Goal: Task Accomplishment & Management: Complete application form

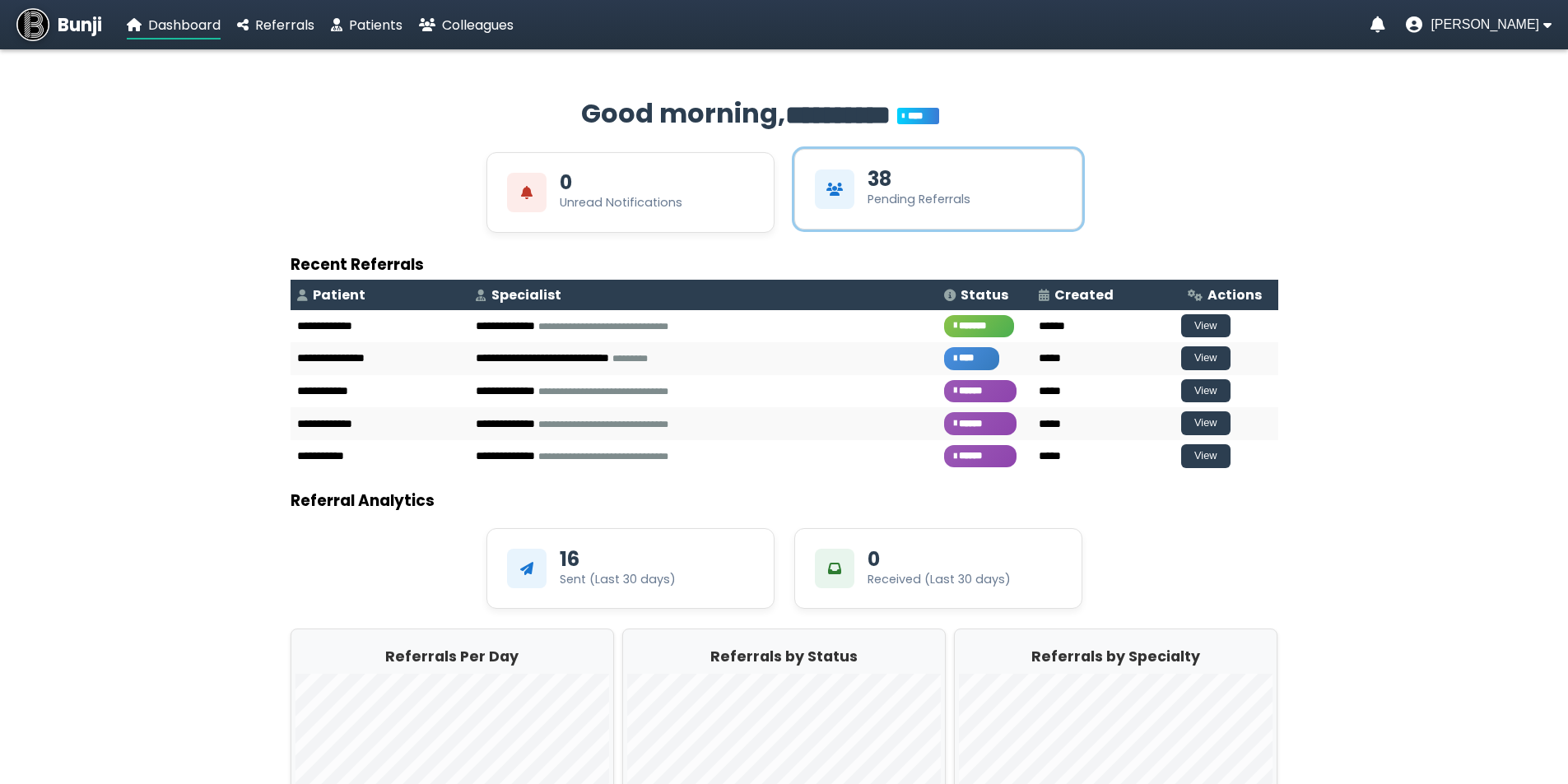
click at [892, 180] on div "38 Pending Referrals" at bounding box center [918, 188] width 103 height 38
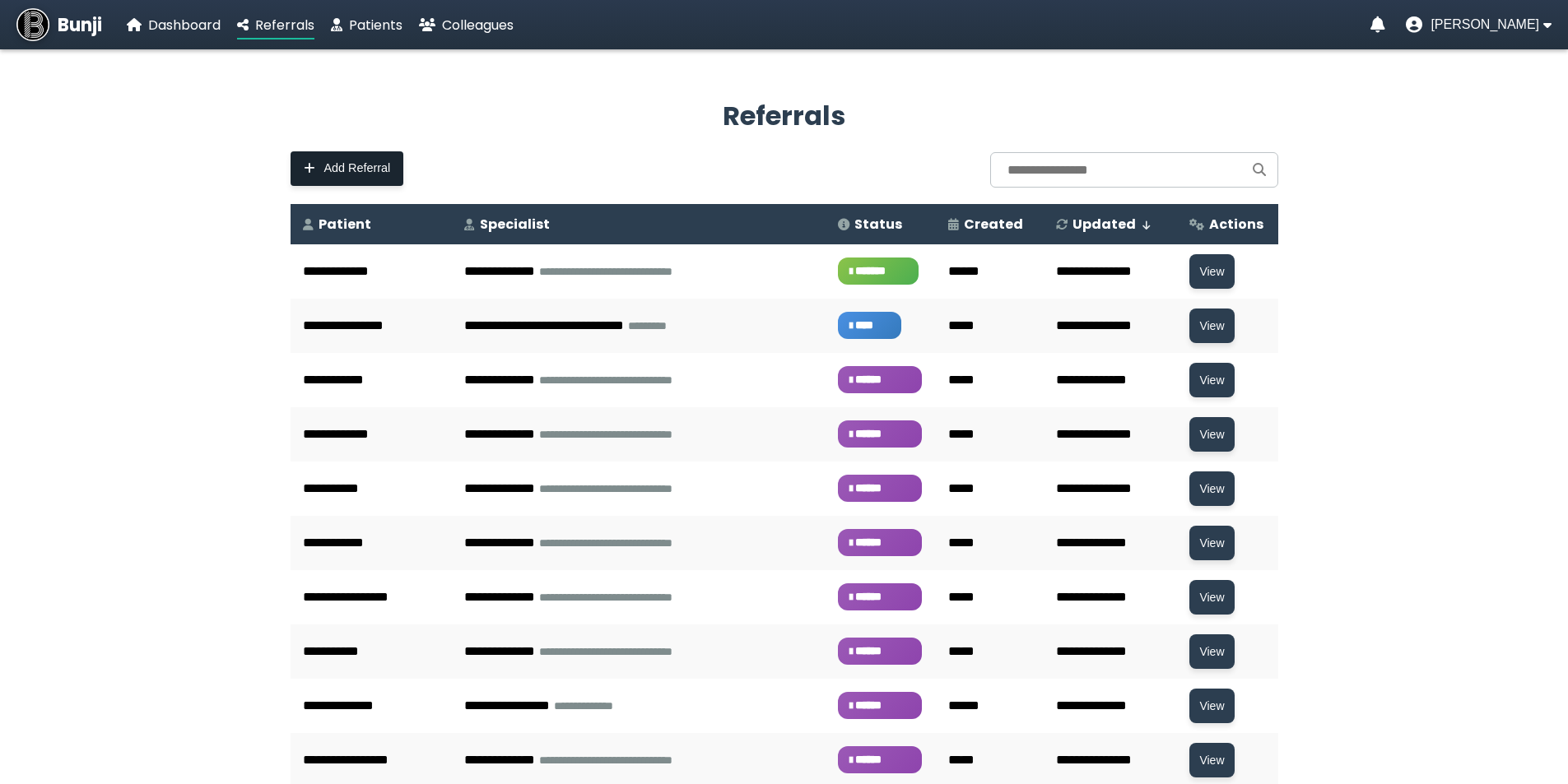
click at [391, 180] on button "Add Referral" at bounding box center [347, 168] width 114 height 34
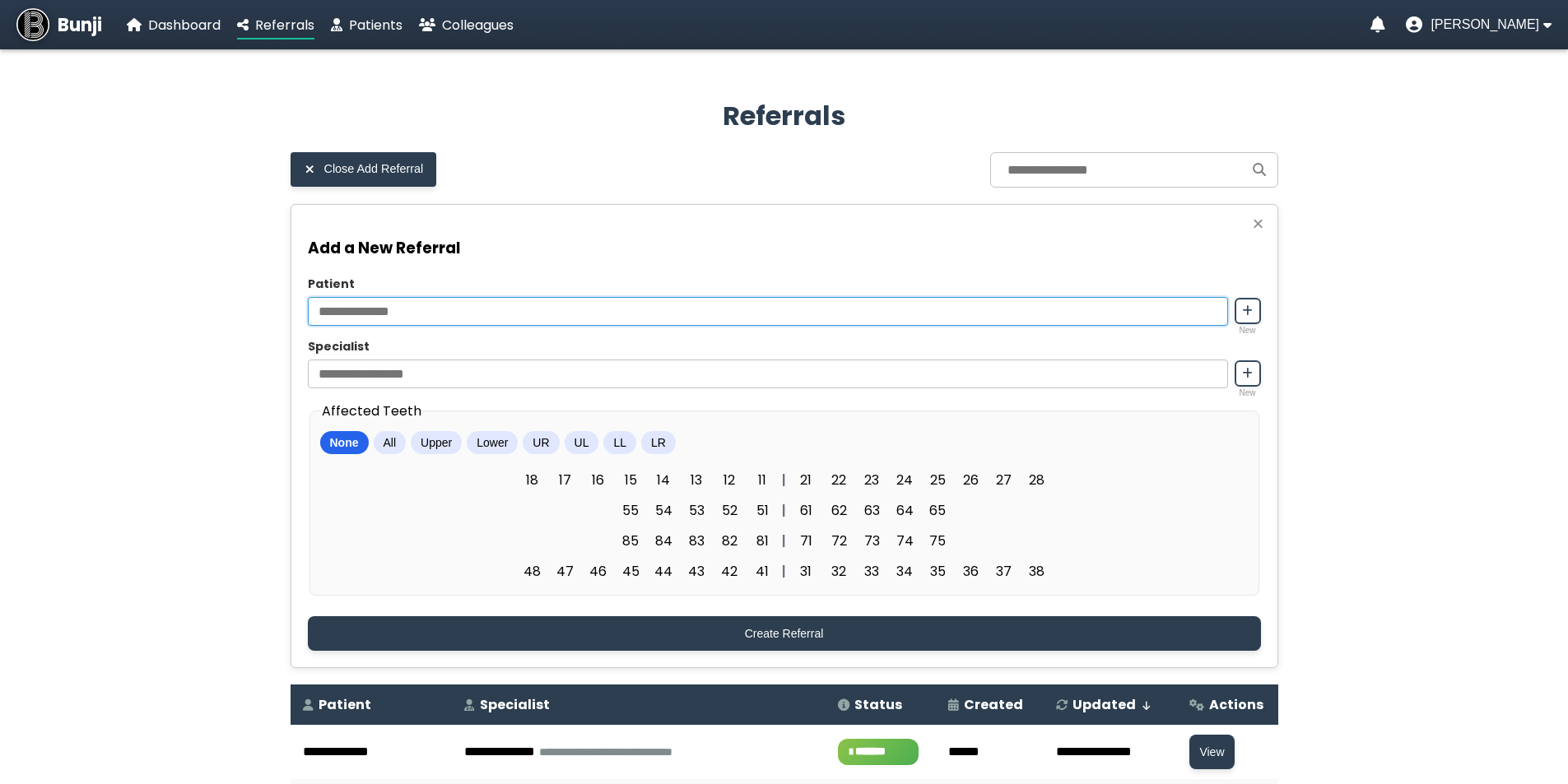
click at [1077, 322] on input "Patient" at bounding box center [768, 311] width 920 height 29
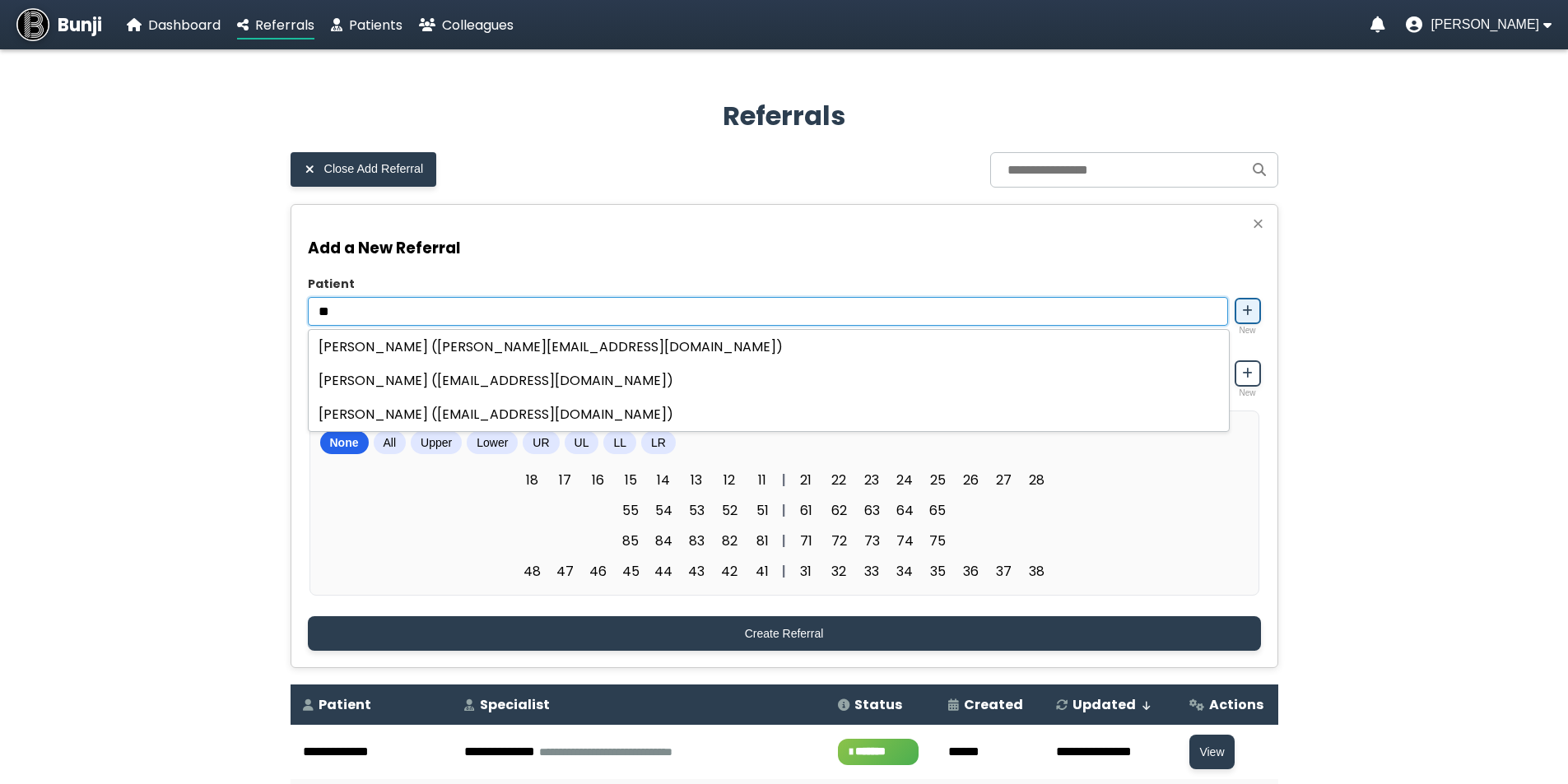
type input "**"
click at [1240, 322] on button at bounding box center [1247, 310] width 27 height 27
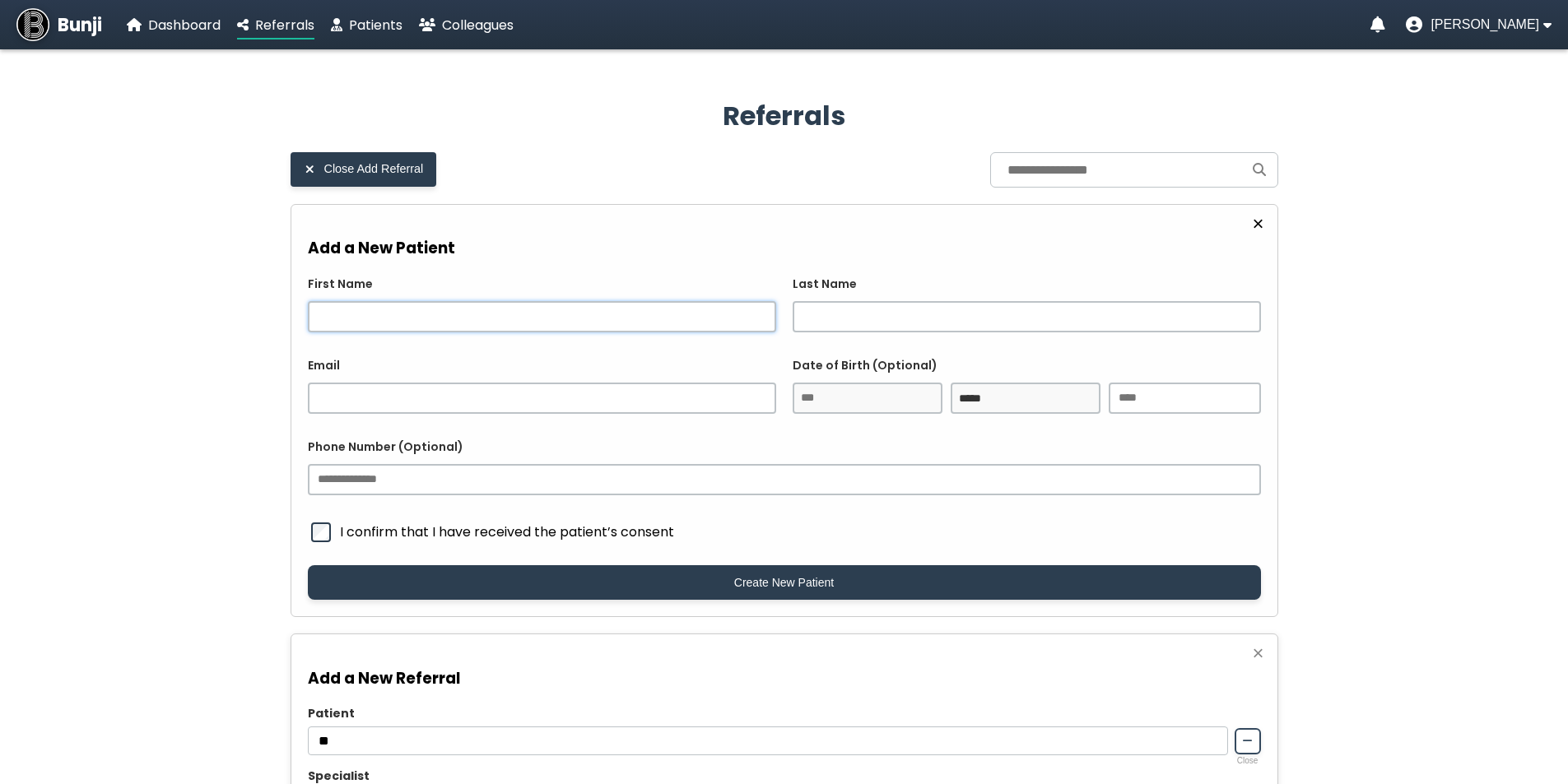
click at [398, 332] on input "First Name" at bounding box center [542, 316] width 469 height 32
type input "*****"
click at [939, 329] on input "Last Name" at bounding box center [1027, 316] width 469 height 32
type input "*******"
click at [595, 419] on div "Email Date of Birth (Optional) ***** ******* ******** ***** ***** *** **** ****…" at bounding box center [784, 392] width 953 height 69
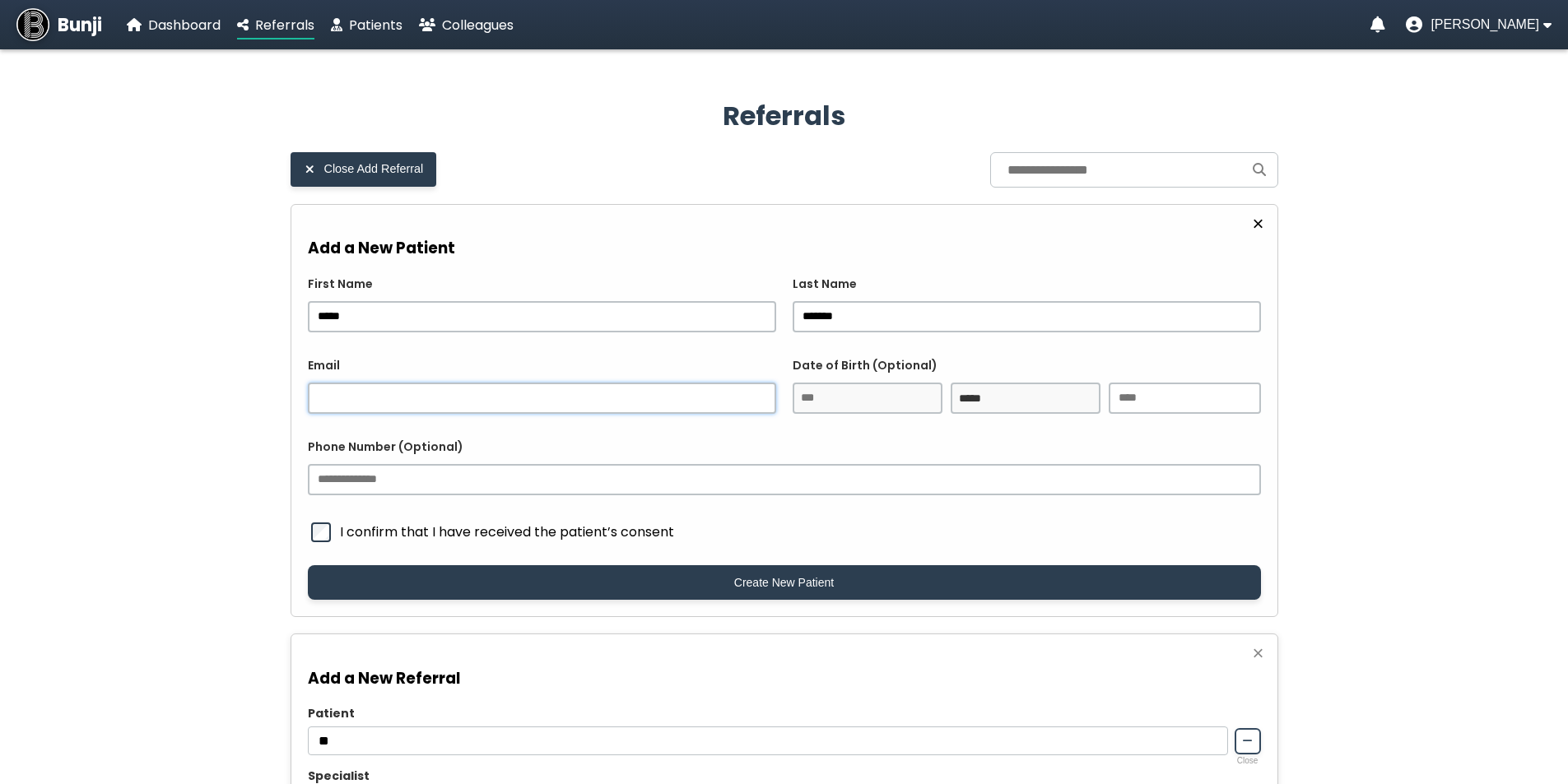
click at [616, 400] on input "Email" at bounding box center [542, 398] width 469 height 32
paste input "**********"
type input "**********"
click at [1139, 409] on input "number" at bounding box center [1184, 398] width 152 height 32
type input "****"
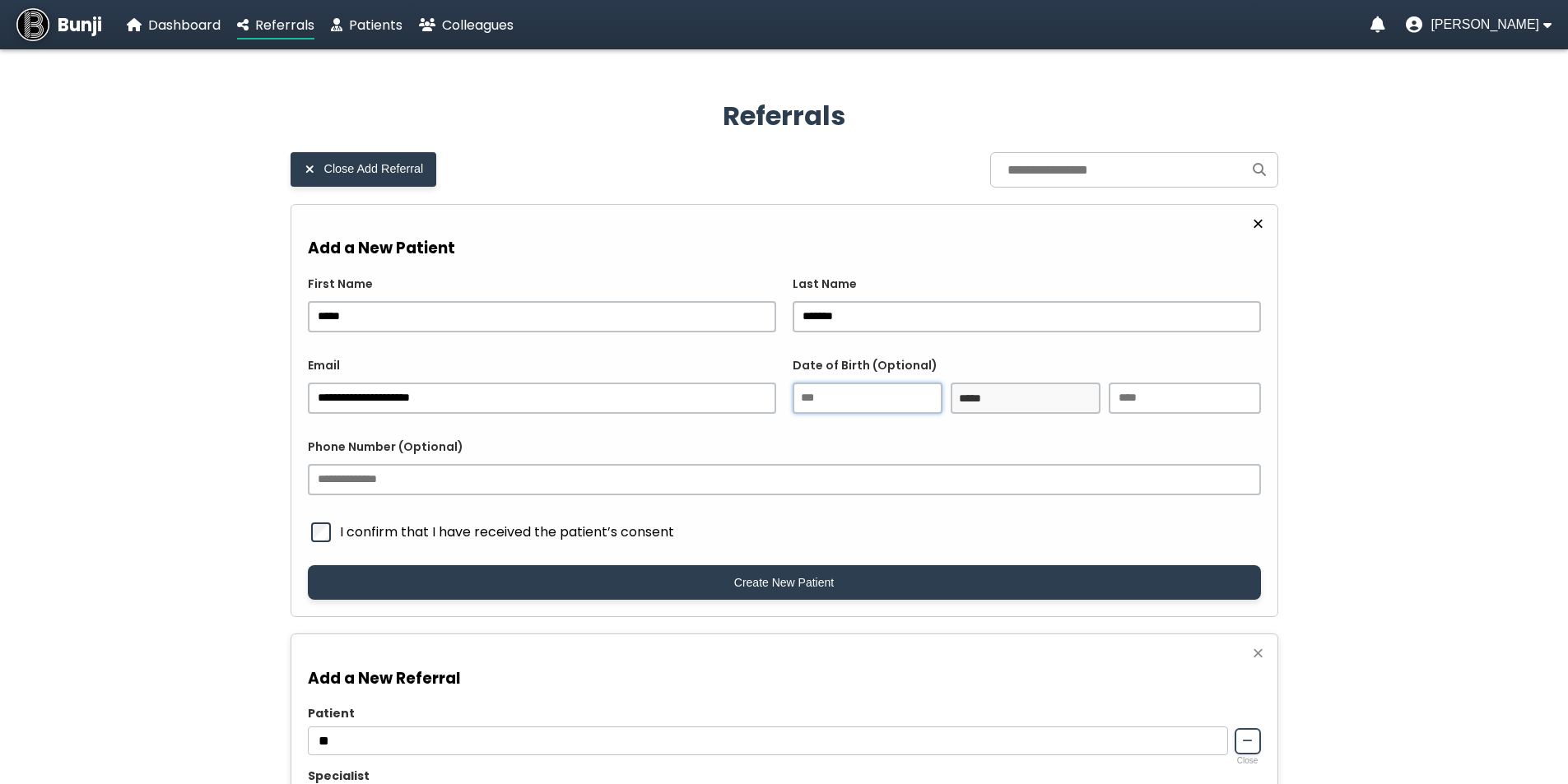
click at [834, 408] on input "number" at bounding box center [867, 398] width 150 height 32
type input "**"
click at [986, 394] on select "***** ******* ******** ***** ***** *** **** **** ****** ********* ******* *****…" at bounding box center [1025, 398] width 150 height 32
select select "*"
click at [951, 383] on select "***** ******* ******** ***** ***** *** **** **** ****** ********* ******* *****…" at bounding box center [1025, 398] width 150 height 32
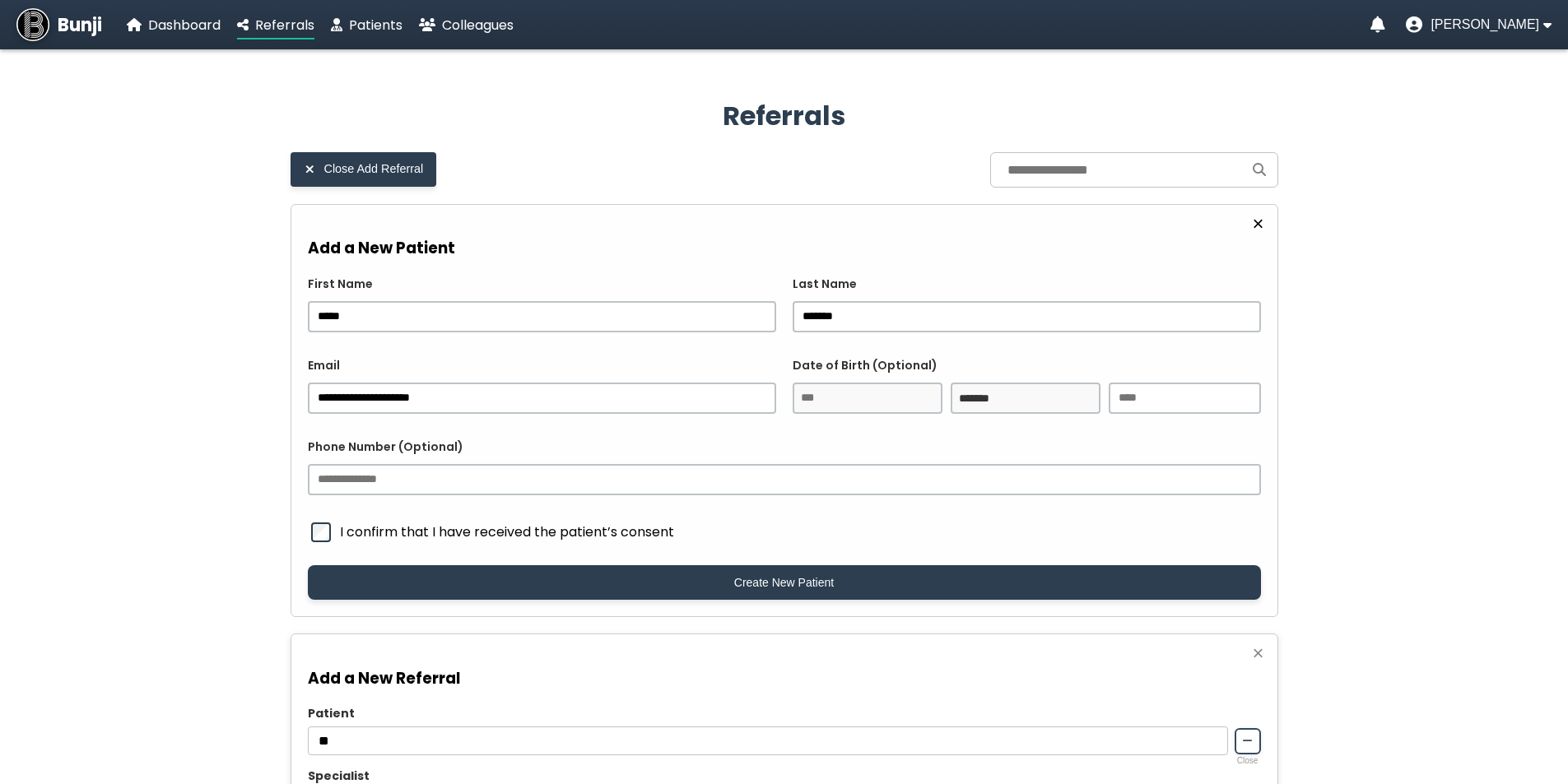
click at [746, 463] on div "Phone Number (Optional)" at bounding box center [784, 467] width 953 height 56
click at [618, 467] on input "Phone Number (Optional)" at bounding box center [784, 480] width 953 height 32
paste input "**********"
type input "**********"
click at [436, 529] on span "I confirm that I have received the patient’s consent" at bounding box center [800, 532] width 921 height 21
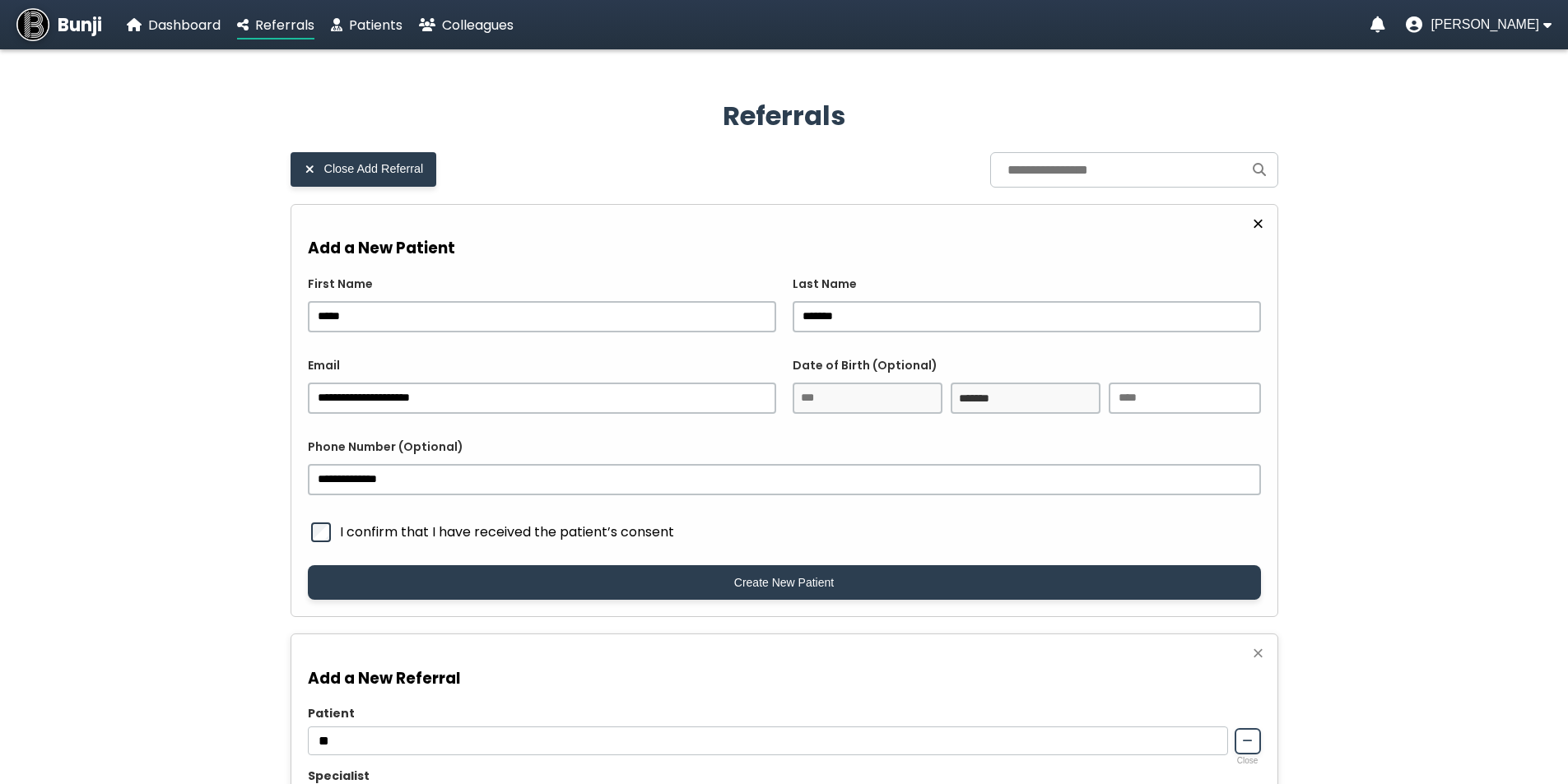
click at [322, 519] on form "**********" at bounding box center [784, 437] width 953 height 324
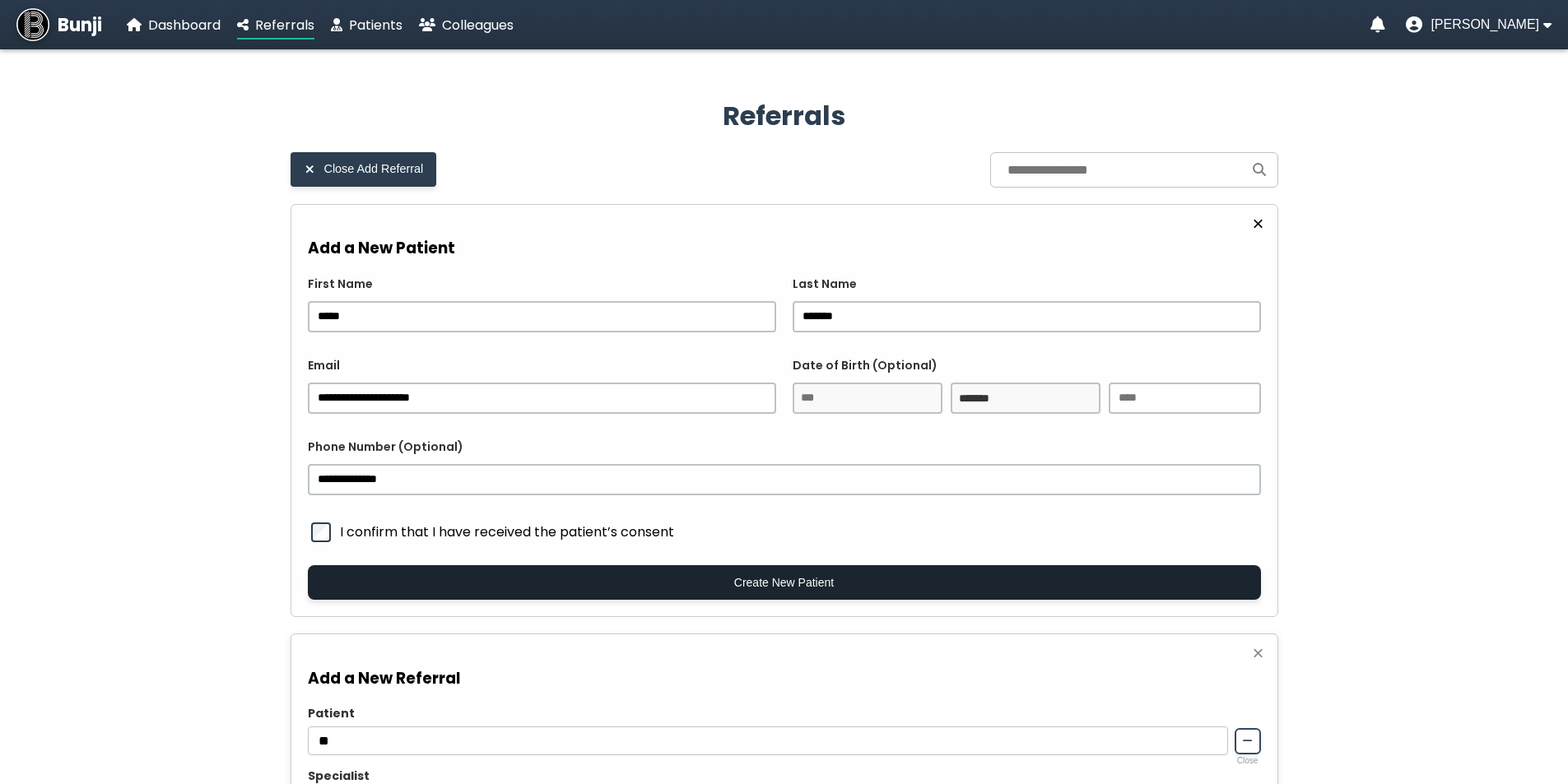
click at [335, 571] on button "Create New Patient" at bounding box center [784, 582] width 953 height 34
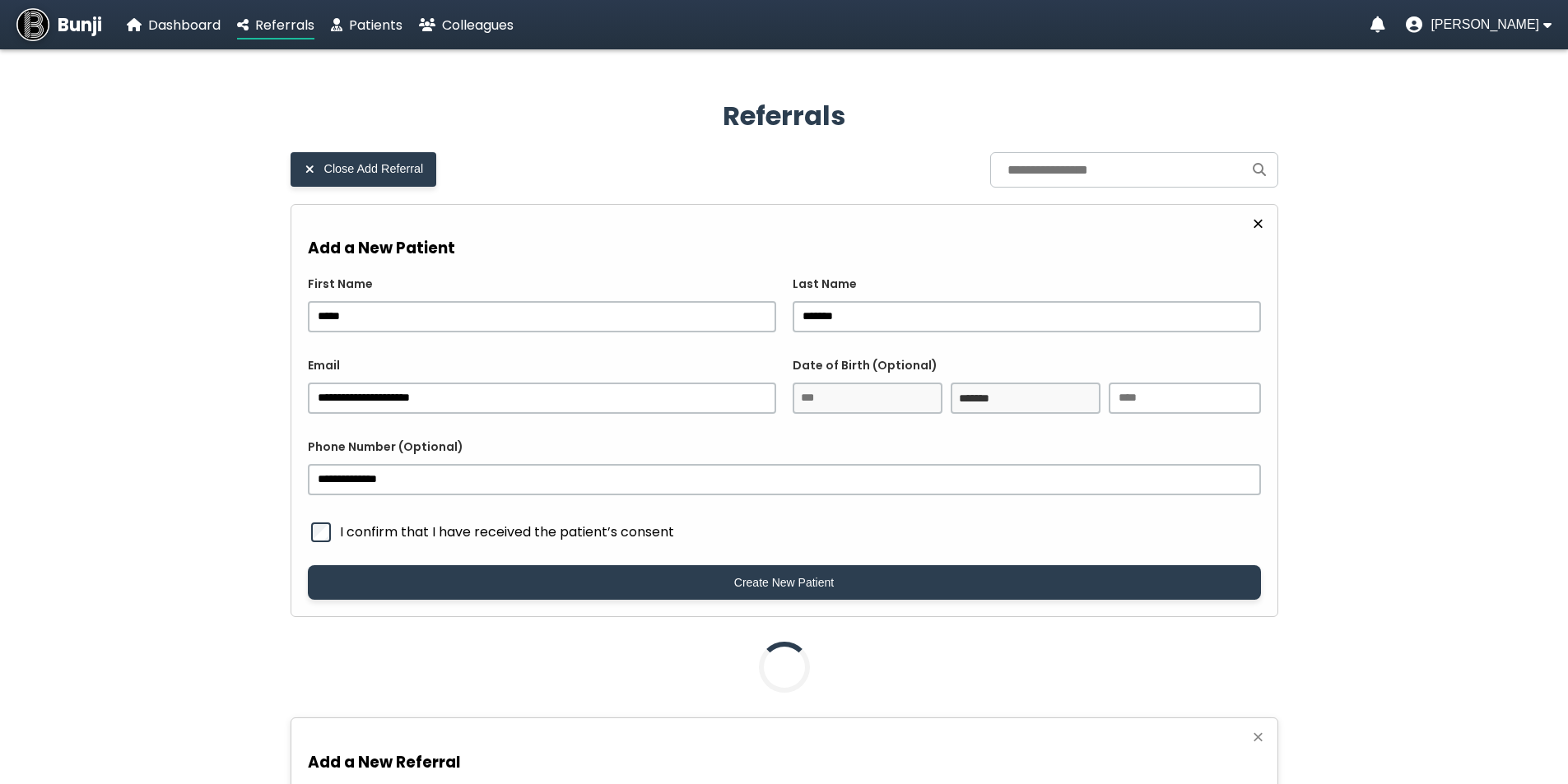
type input "**********"
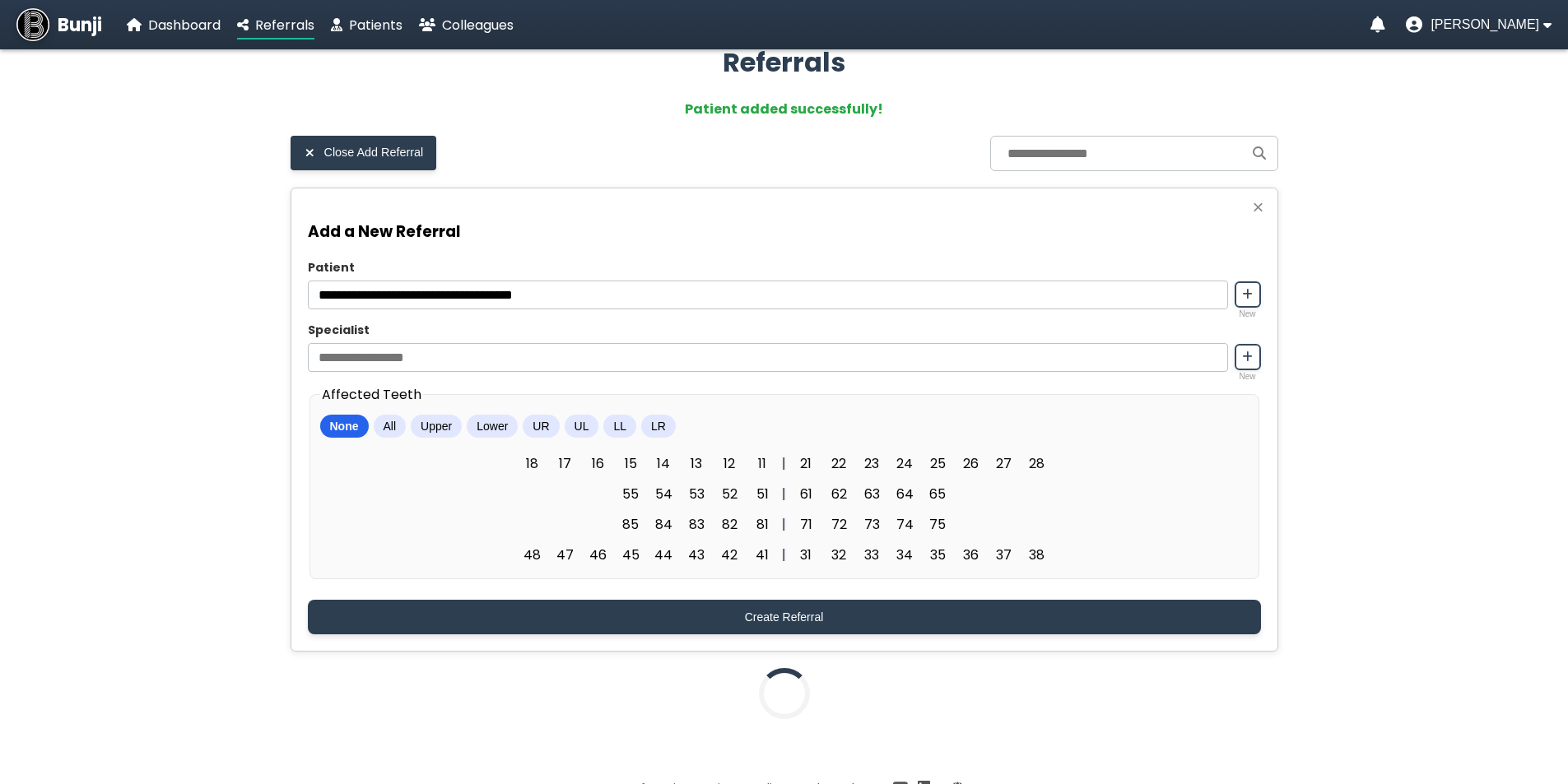
scroll to position [82, 0]
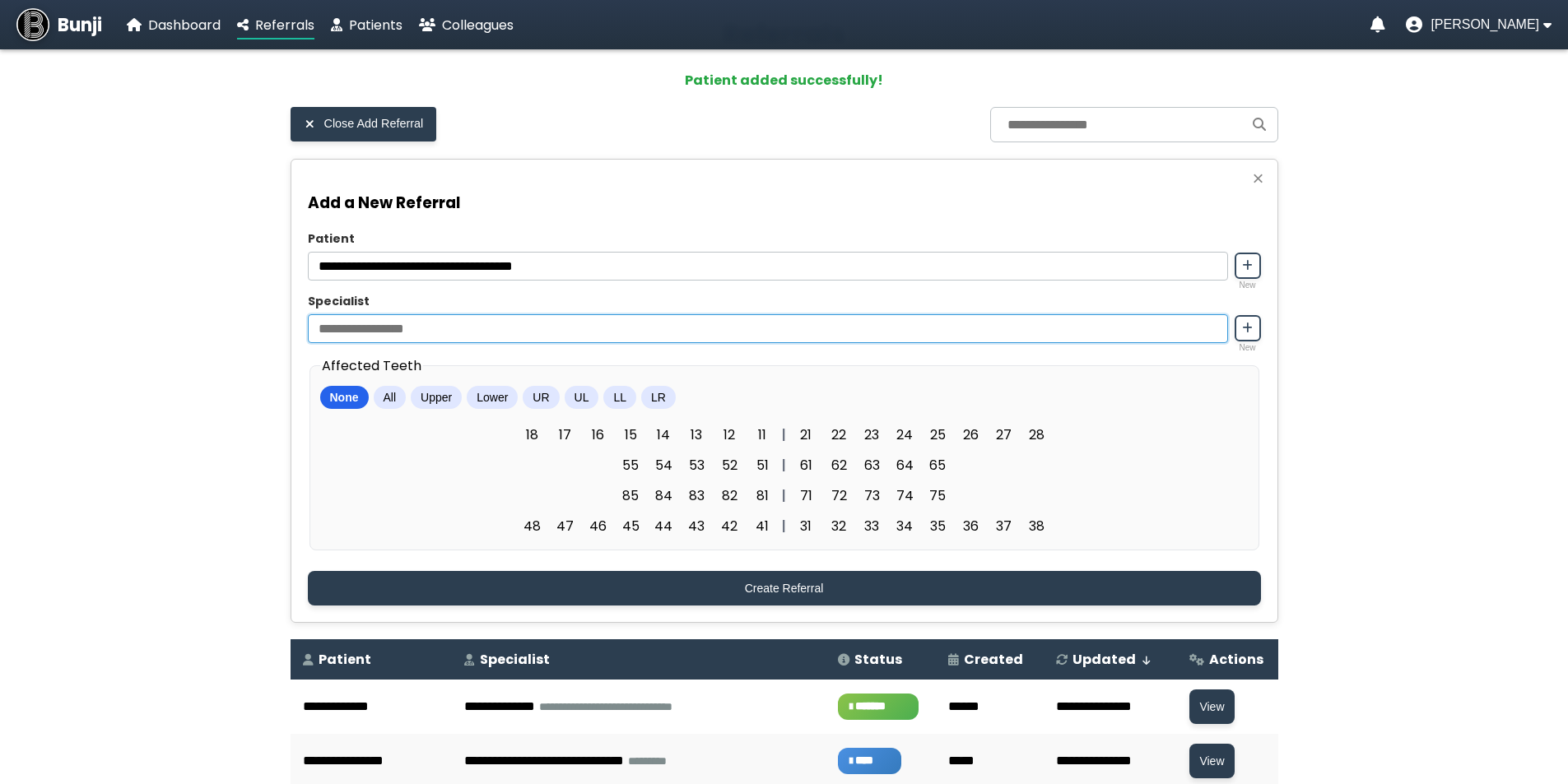
click at [426, 329] on input "Specialist" at bounding box center [768, 329] width 920 height 29
type input "*"
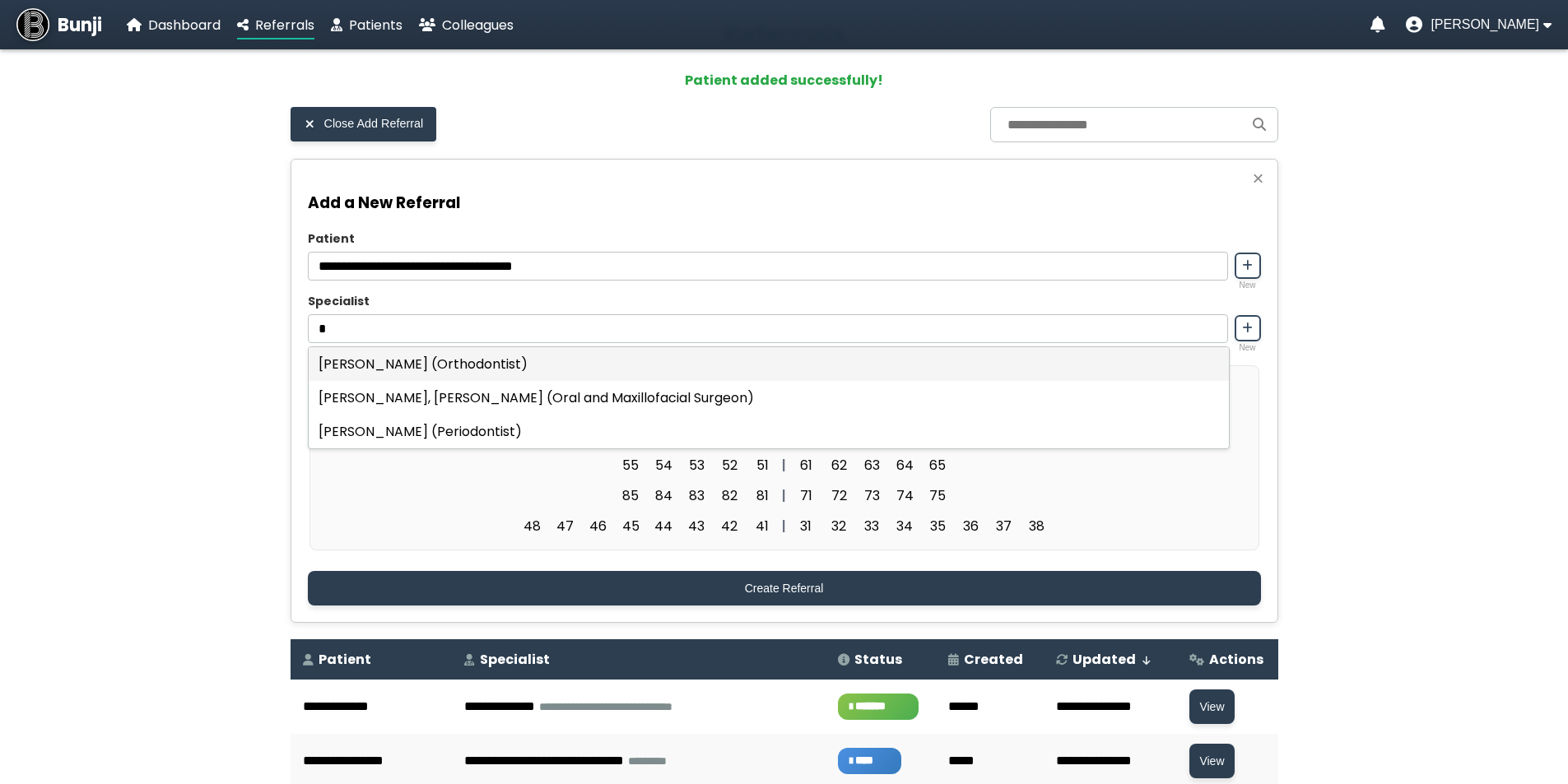
click at [439, 368] on div "[PERSON_NAME] (Orthodontist)" at bounding box center [769, 363] width 920 height 33
type input "**********"
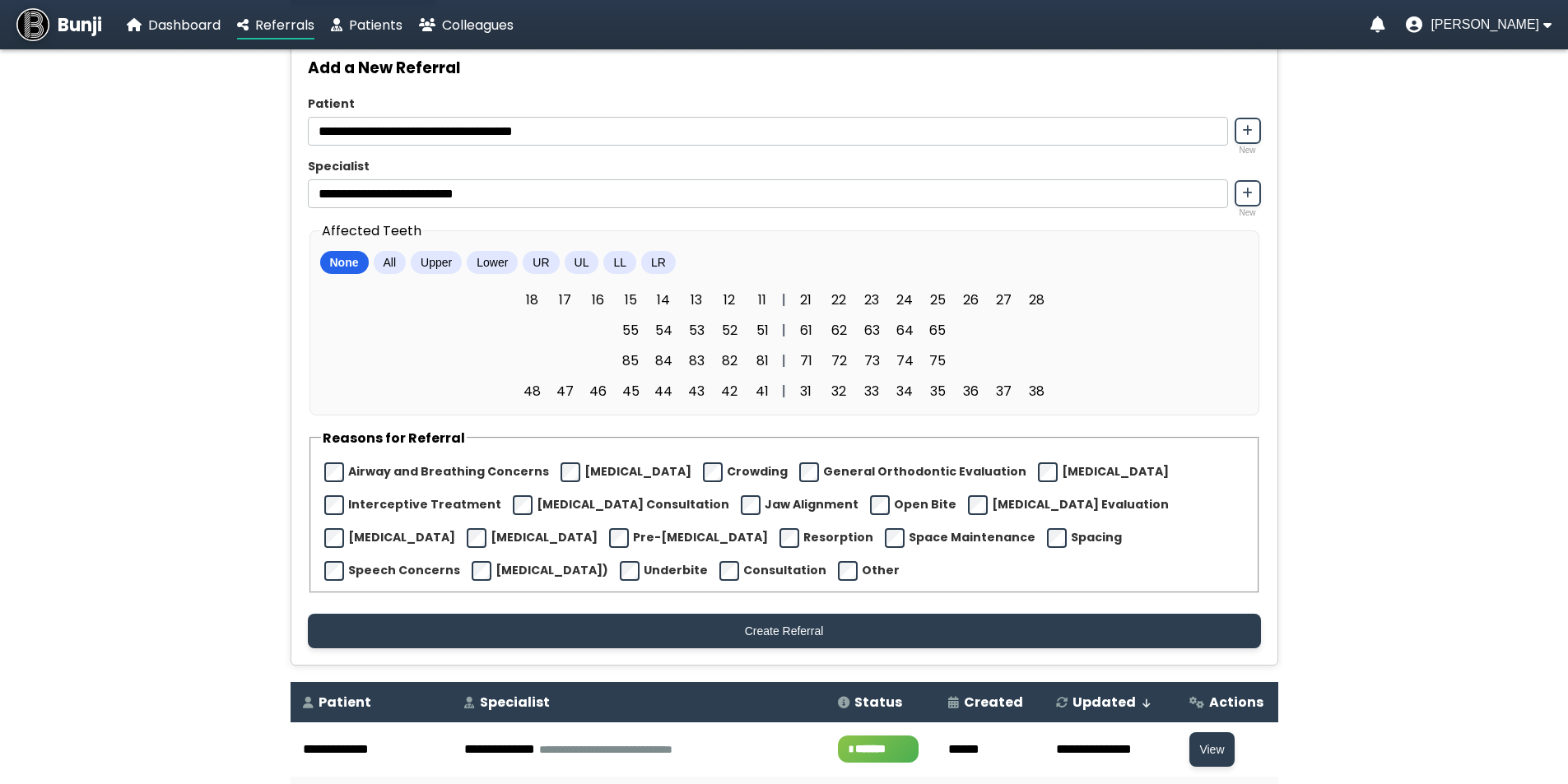
scroll to position [247, 0]
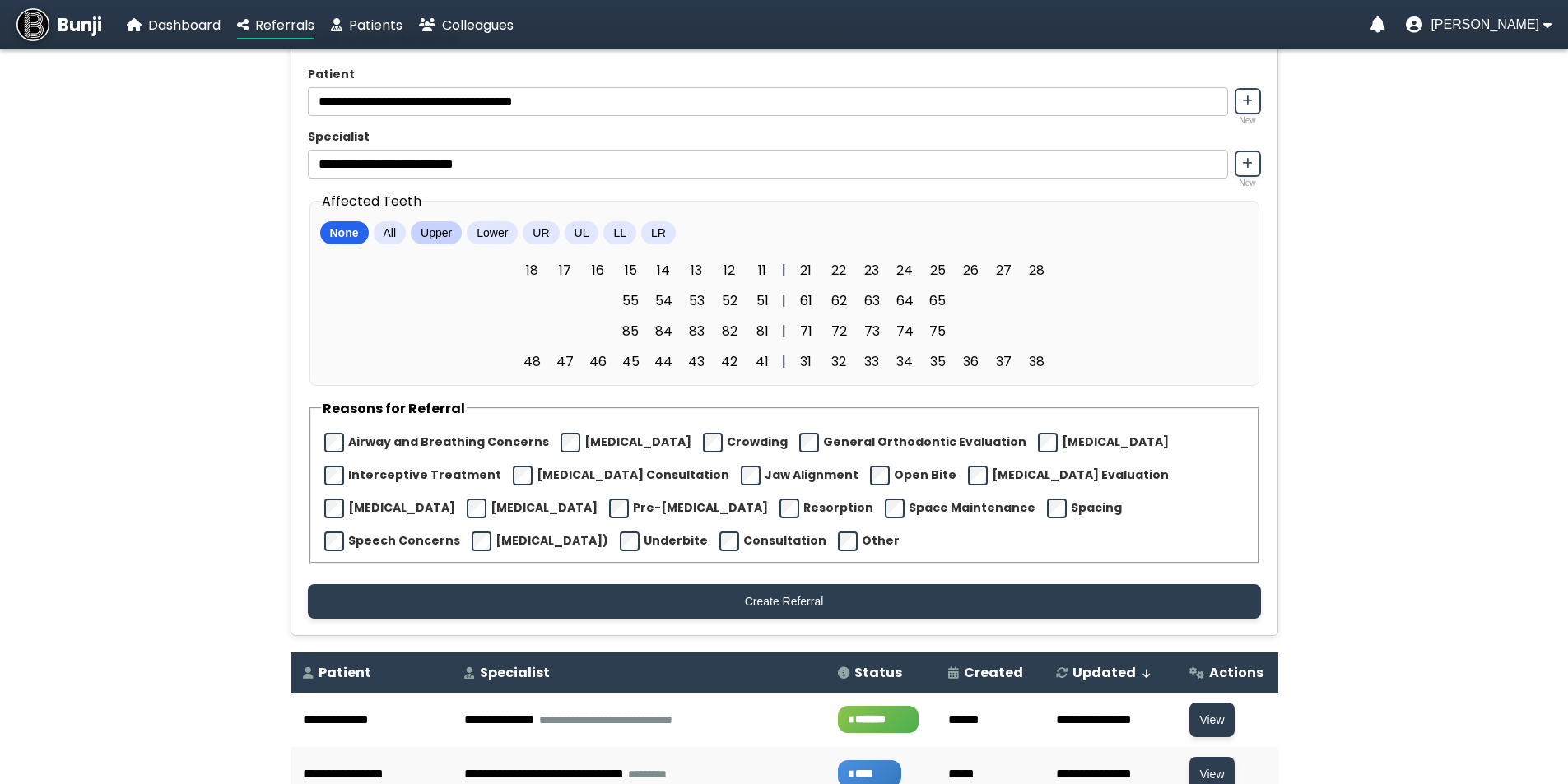
click at [427, 233] on button "Upper" at bounding box center [436, 233] width 51 height 23
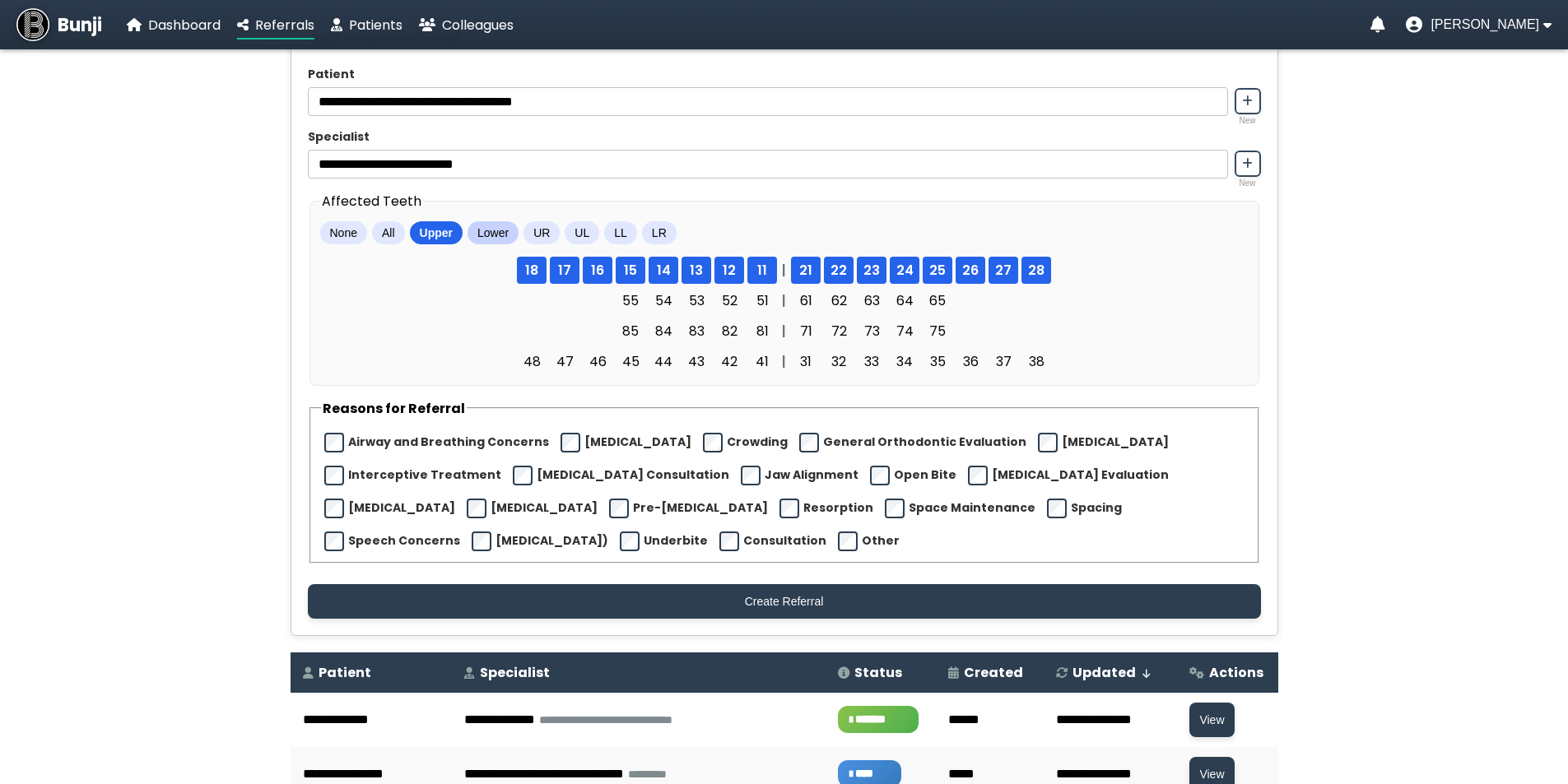
click at [485, 240] on button "Lower" at bounding box center [493, 233] width 51 height 23
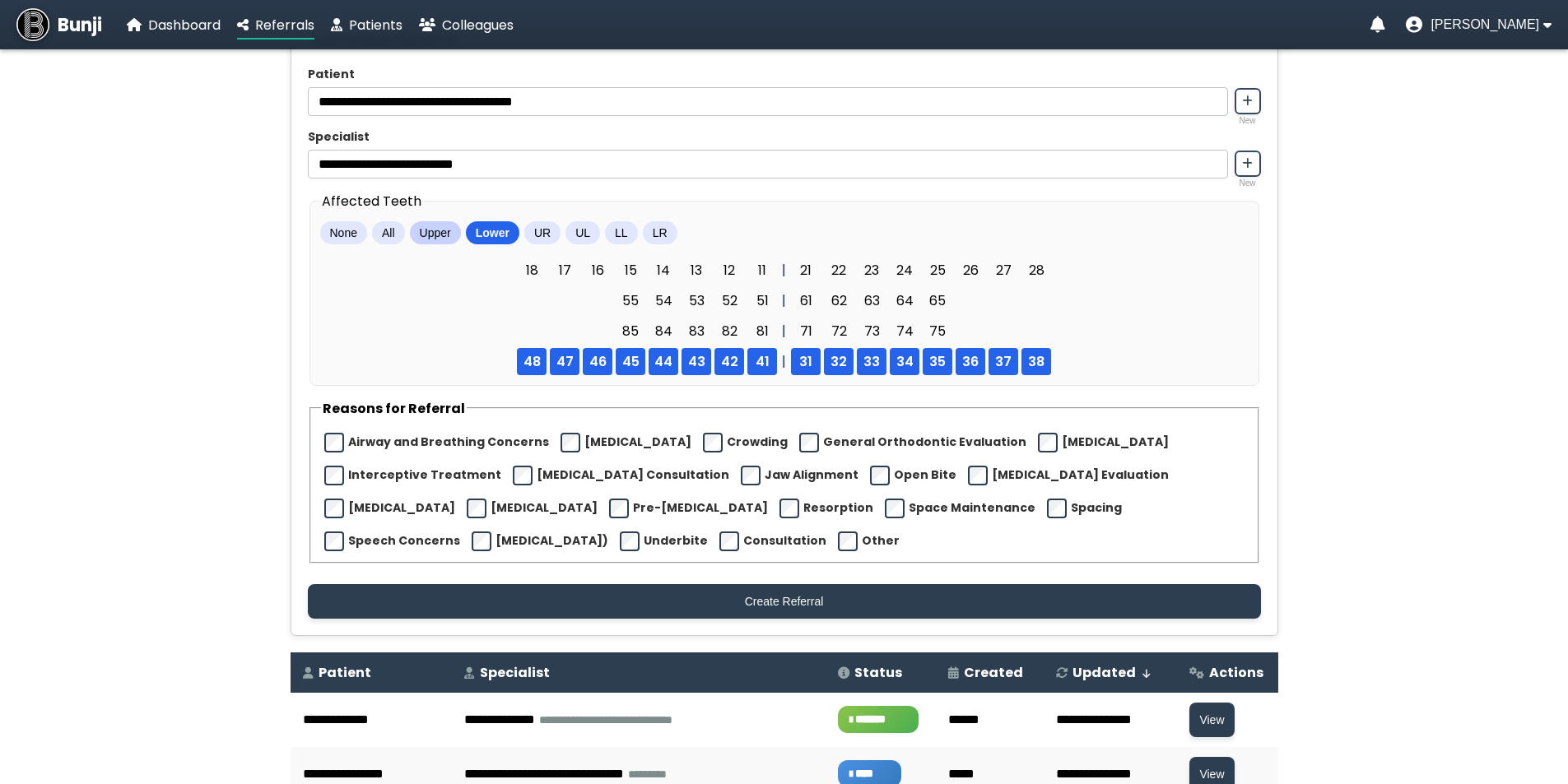
click at [447, 242] on button "Upper" at bounding box center [435, 233] width 51 height 23
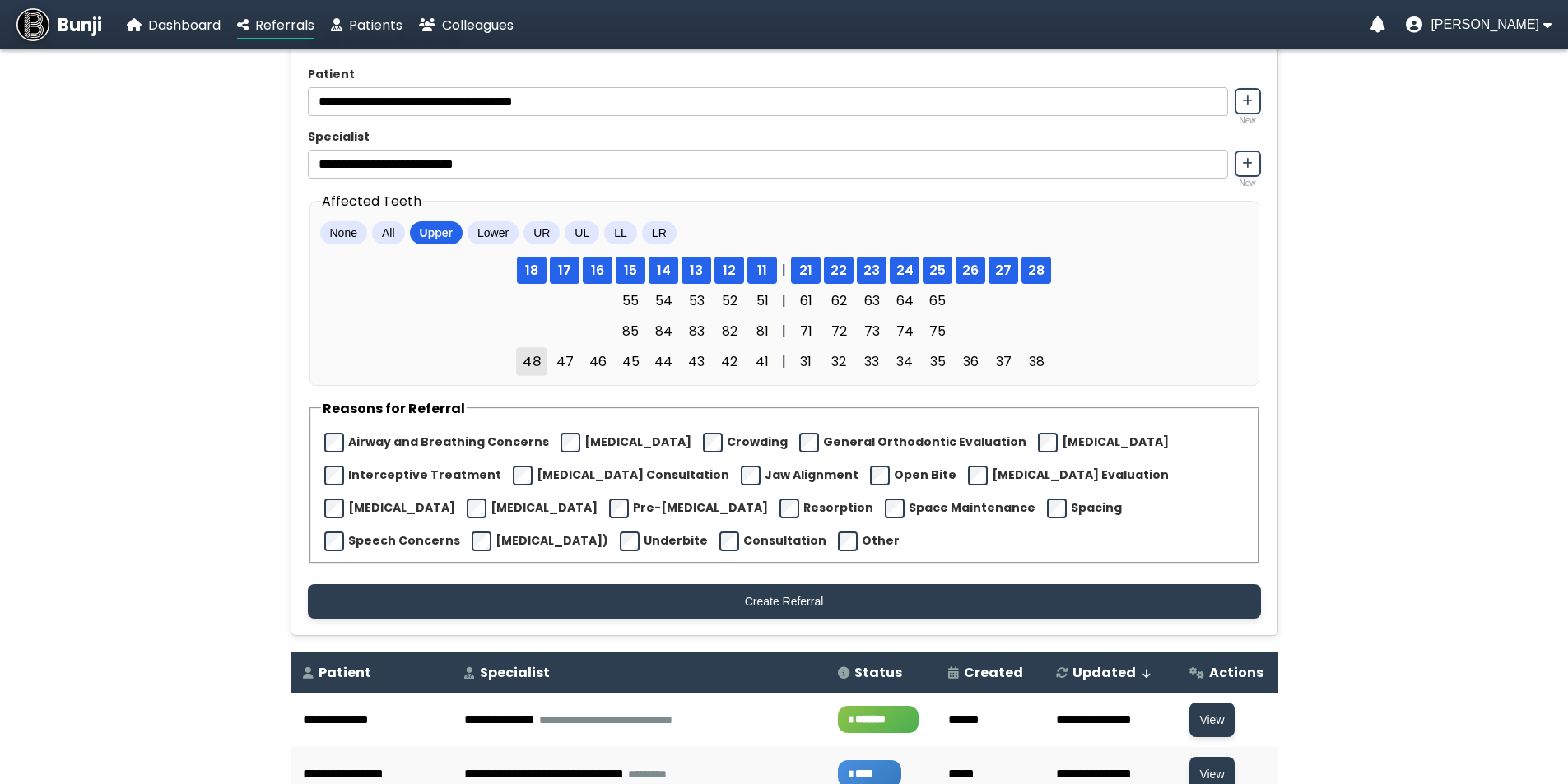
click at [539, 368] on span "48" at bounding box center [531, 362] width 32 height 29
click at [563, 370] on span "47" at bounding box center [564, 362] width 32 height 29
click at [595, 370] on span "46" at bounding box center [597, 362] width 32 height 29
click at [480, 241] on button "Lower" at bounding box center [492, 233] width 51 height 23
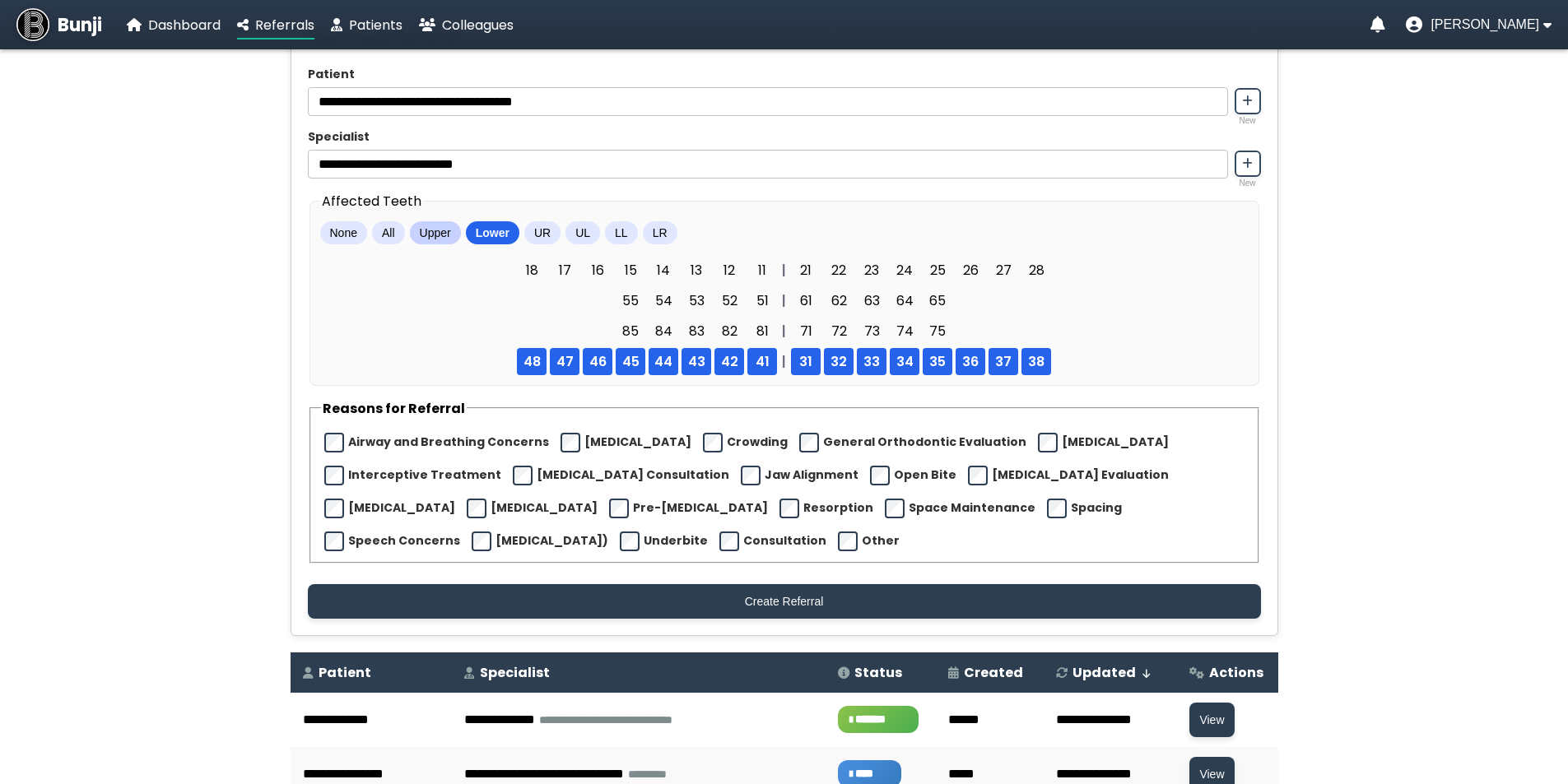
click at [438, 241] on button "Upper" at bounding box center [435, 233] width 51 height 23
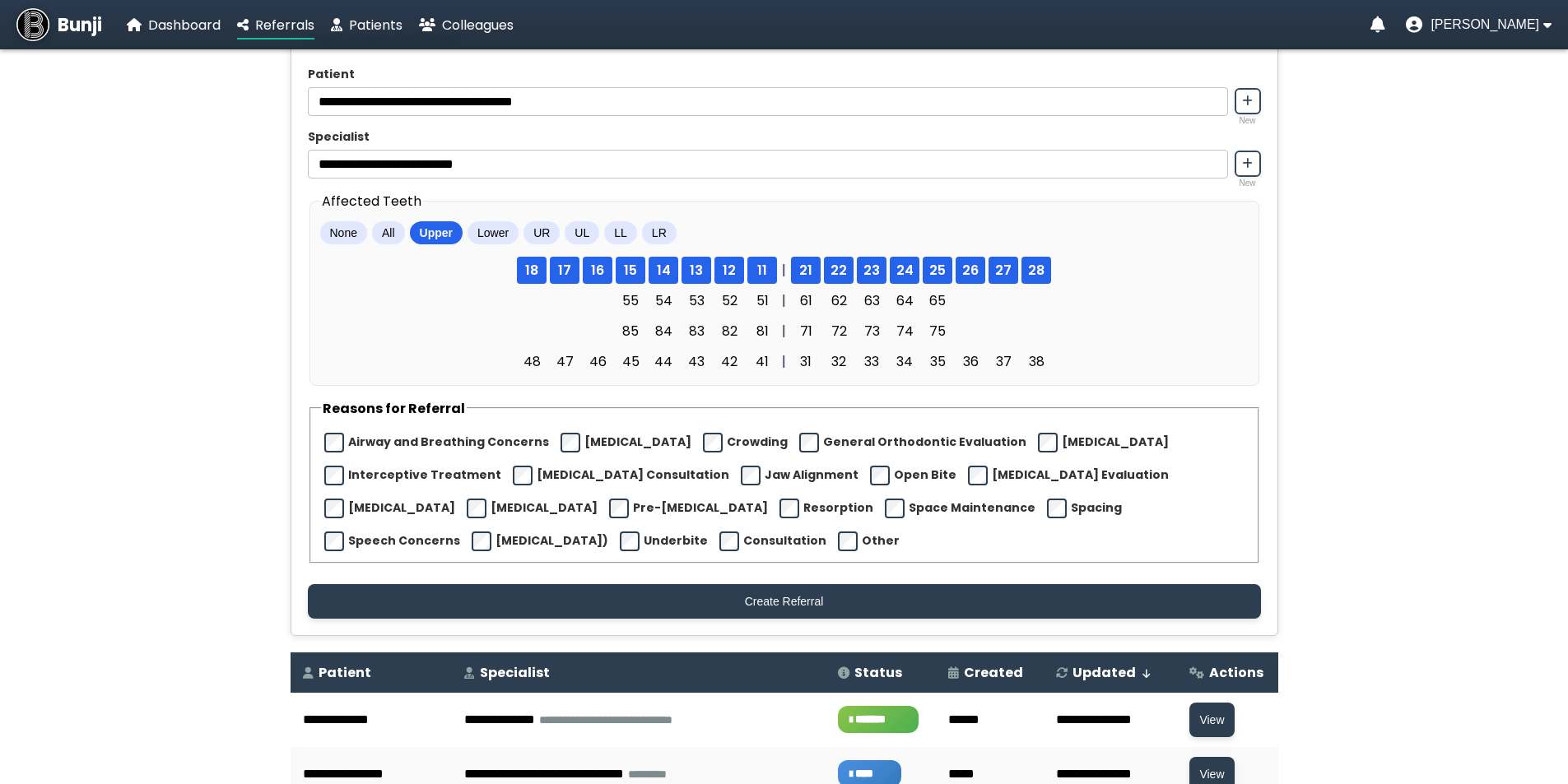
click at [427, 363] on div "48 47 46 45 44 43 42 41" at bounding box center [548, 362] width 457 height 27
click at [428, 239] on button "Upper" at bounding box center [436, 233] width 53 height 23
click at [503, 221] on fieldset "Affected Teeth None All Upper Lower UR UL LL LR 18 17 16 15 14 13 12 11 | 21 22…" at bounding box center [784, 288] width 950 height 195
click at [528, 371] on span "48" at bounding box center [531, 362] width 32 height 29
click at [574, 360] on span "47" at bounding box center [564, 362] width 32 height 29
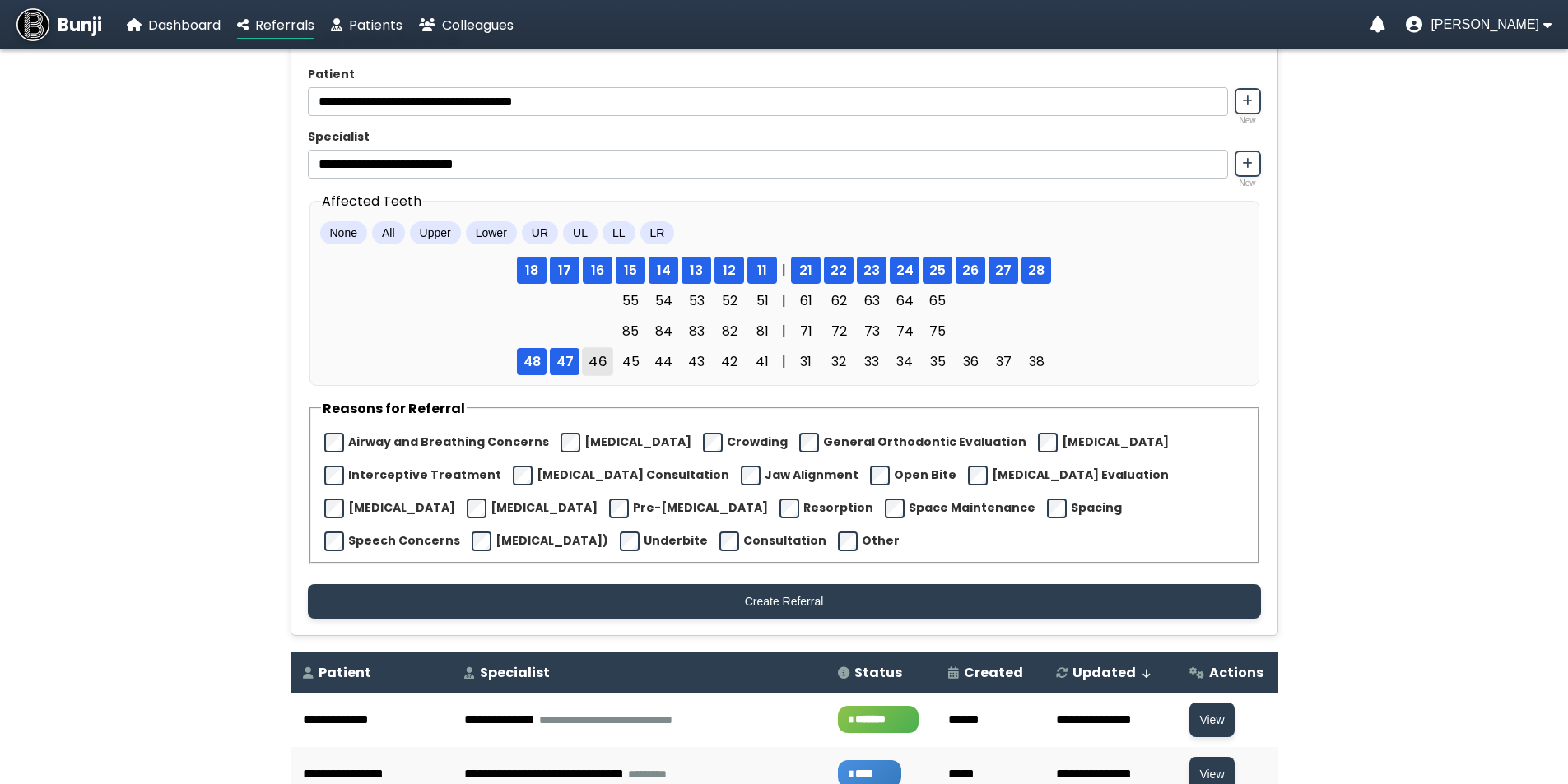
click at [591, 366] on span "46" at bounding box center [597, 362] width 32 height 29
click at [629, 372] on span "45" at bounding box center [630, 362] width 32 height 29
click at [480, 242] on button "Lower" at bounding box center [492, 233] width 51 height 23
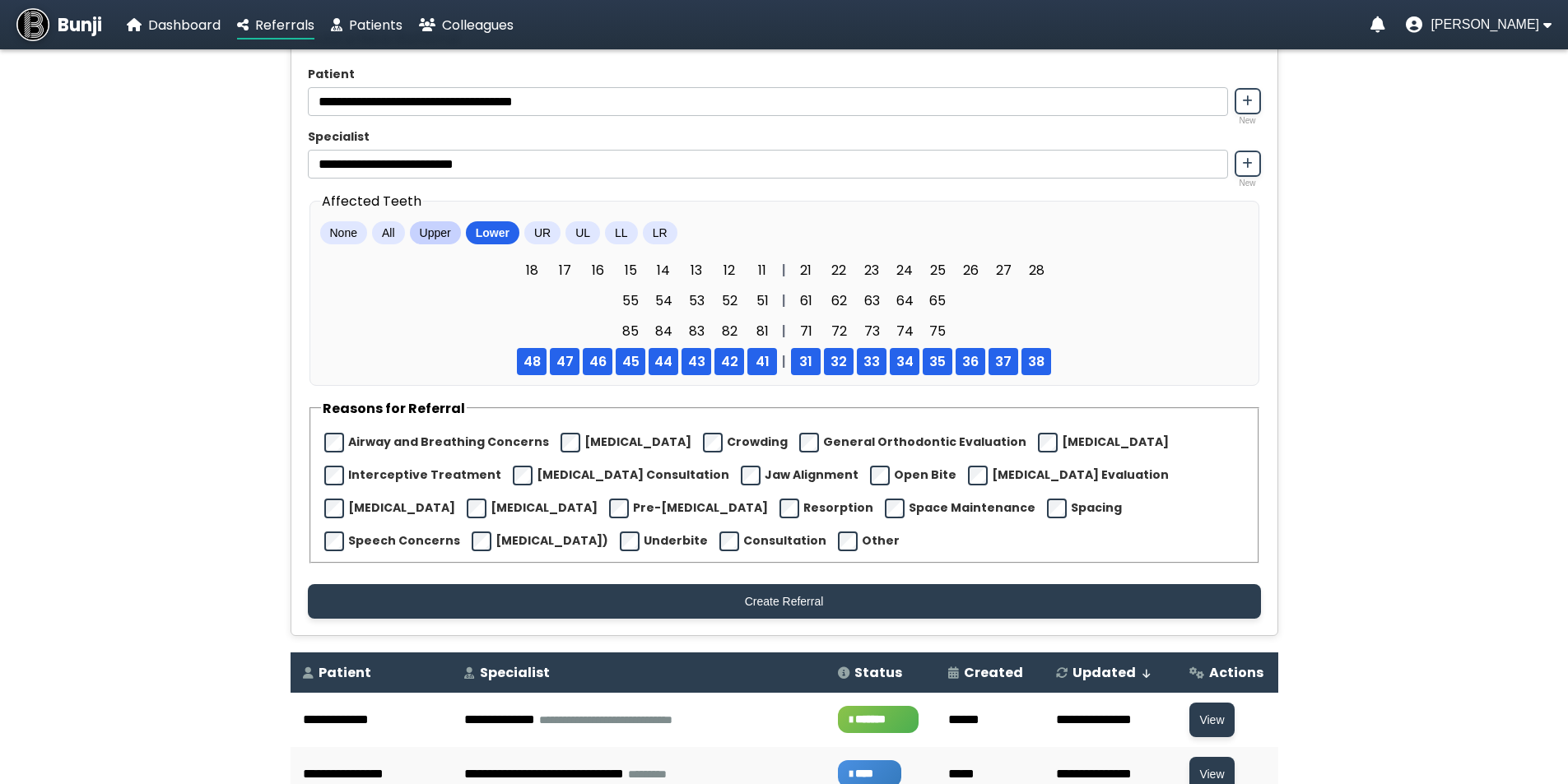
click at [421, 227] on button "Upper" at bounding box center [435, 233] width 51 height 23
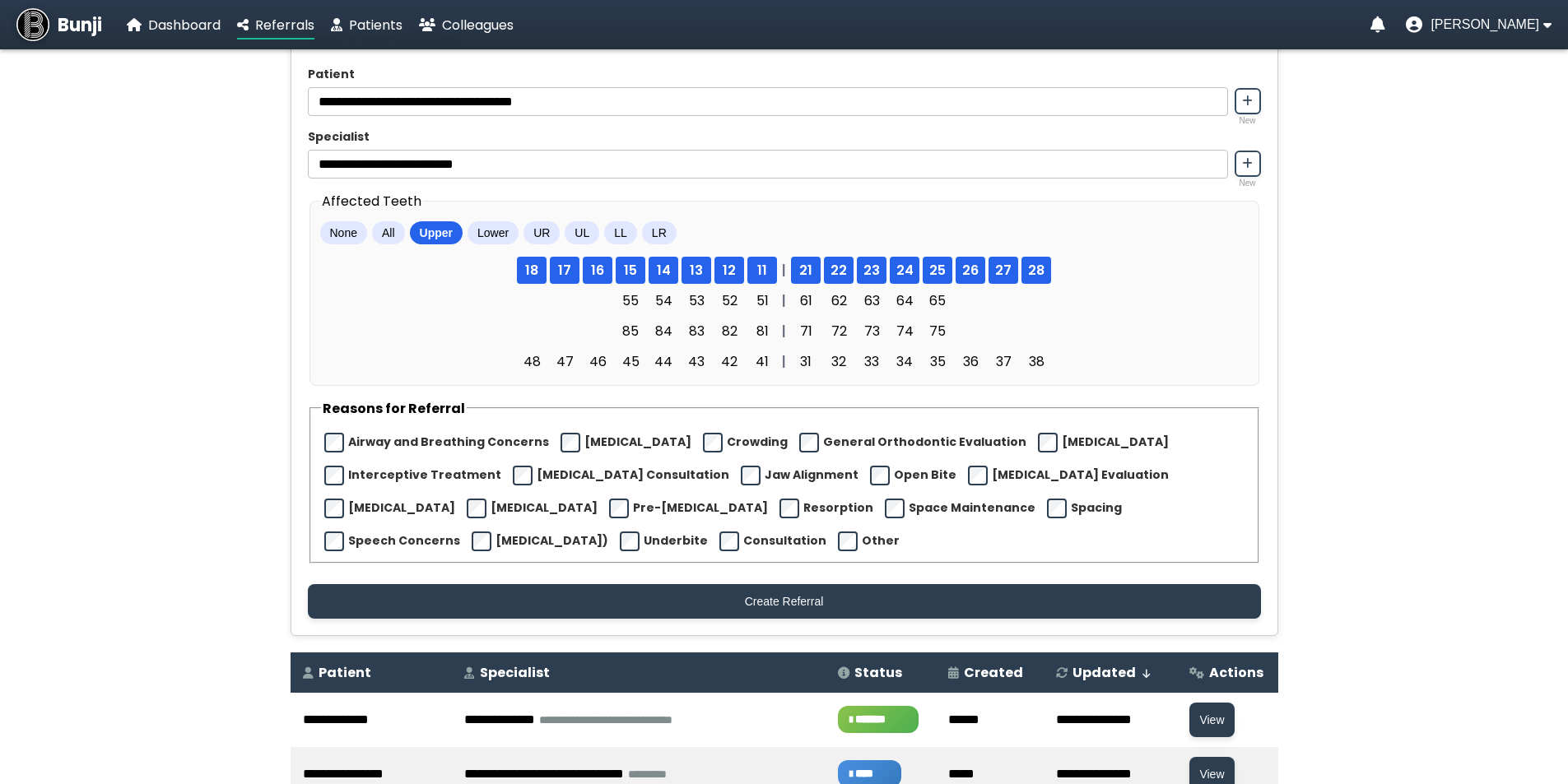
click at [906, 783] on td "****" at bounding box center [880, 775] width 110 height 55
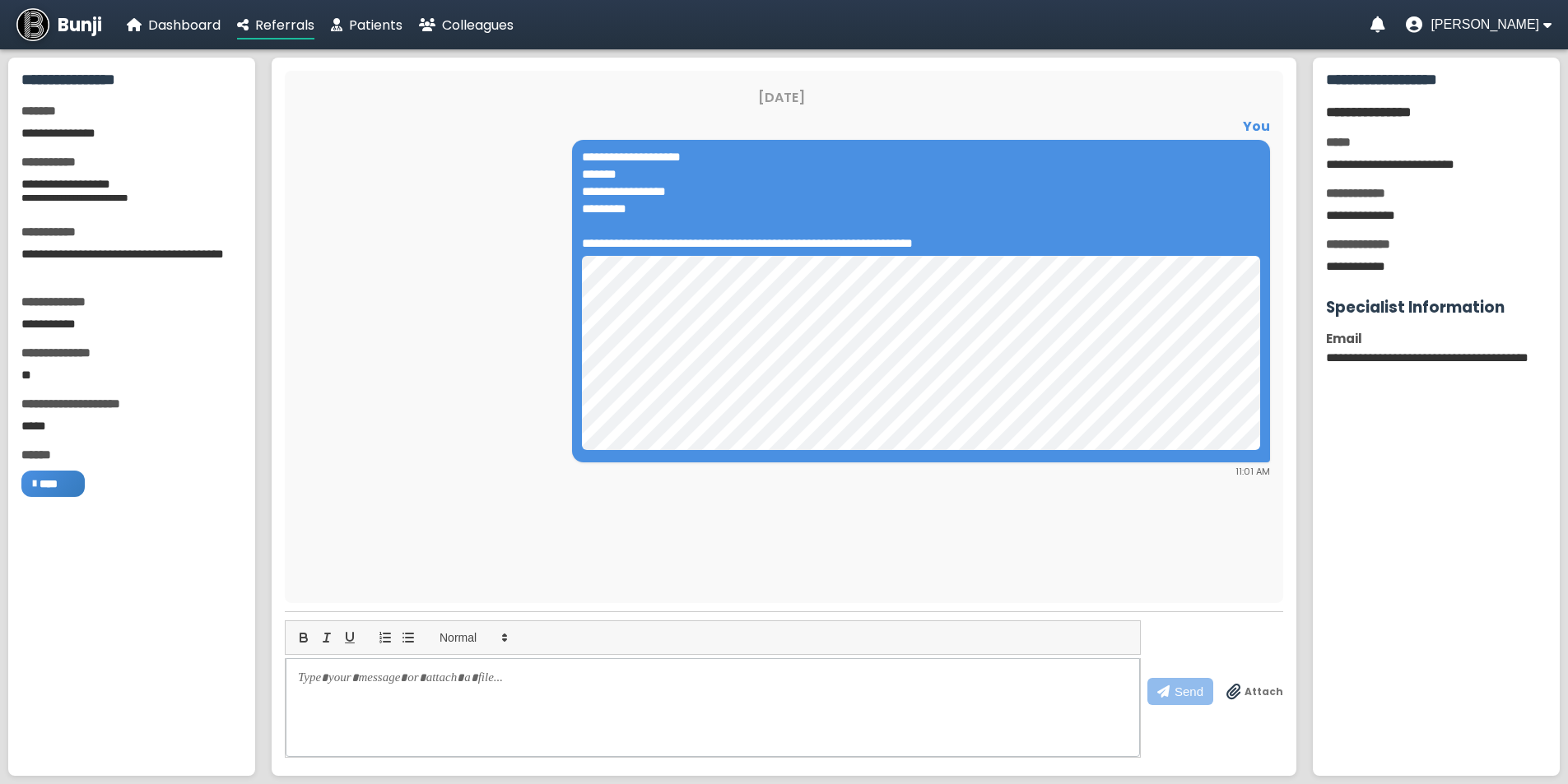
drag, startPoint x: 1042, startPoint y: 220, endPoint x: 1045, endPoint y: 190, distance: 30.1
drag, startPoint x: 1045, startPoint y: 190, endPoint x: 905, endPoint y: 169, distance: 141.6
click at [905, 169] on div "**********" at bounding box center [920, 199] width 678 height 103
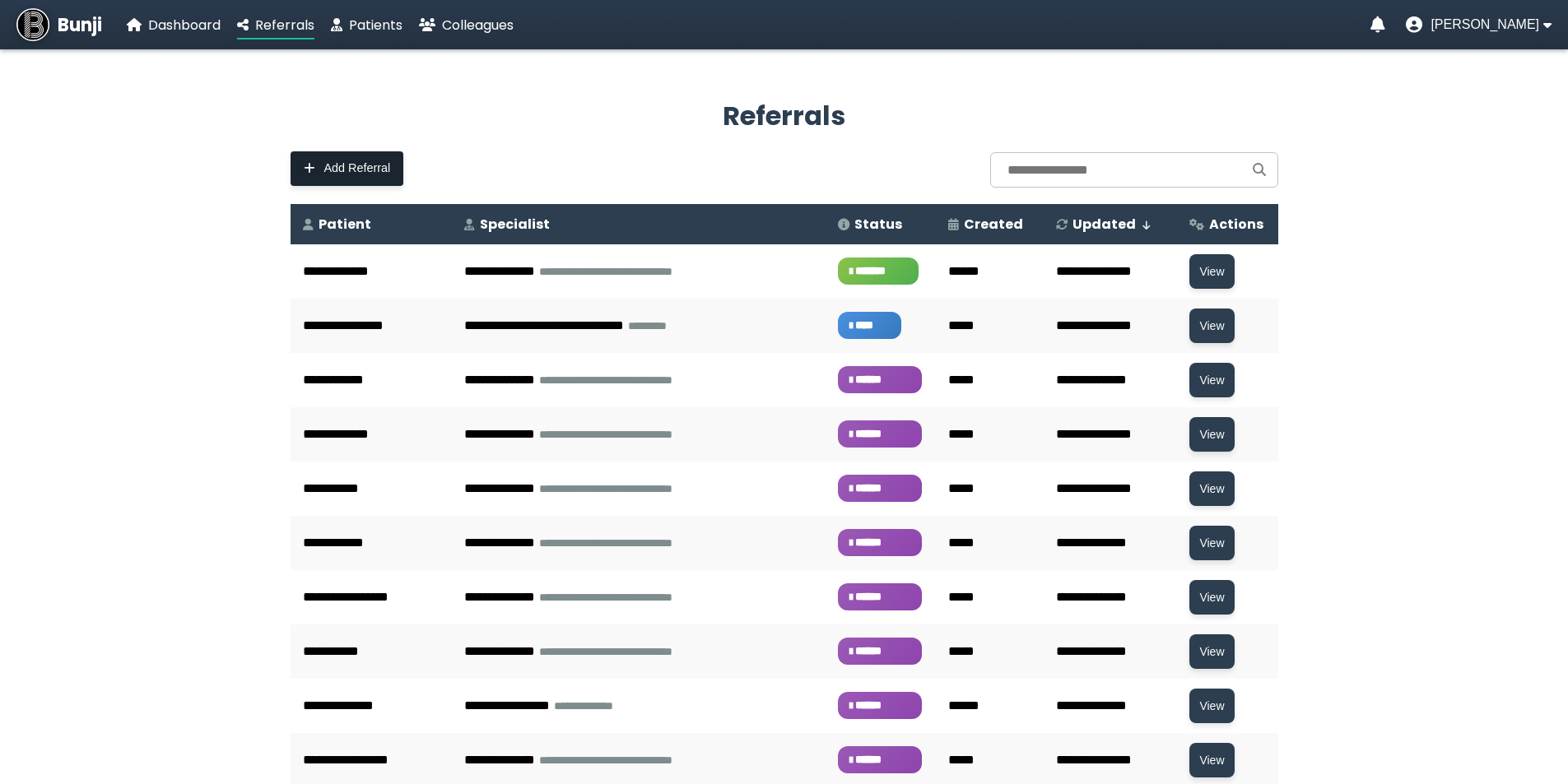
click at [321, 169] on button "Add Referral" at bounding box center [347, 168] width 114 height 34
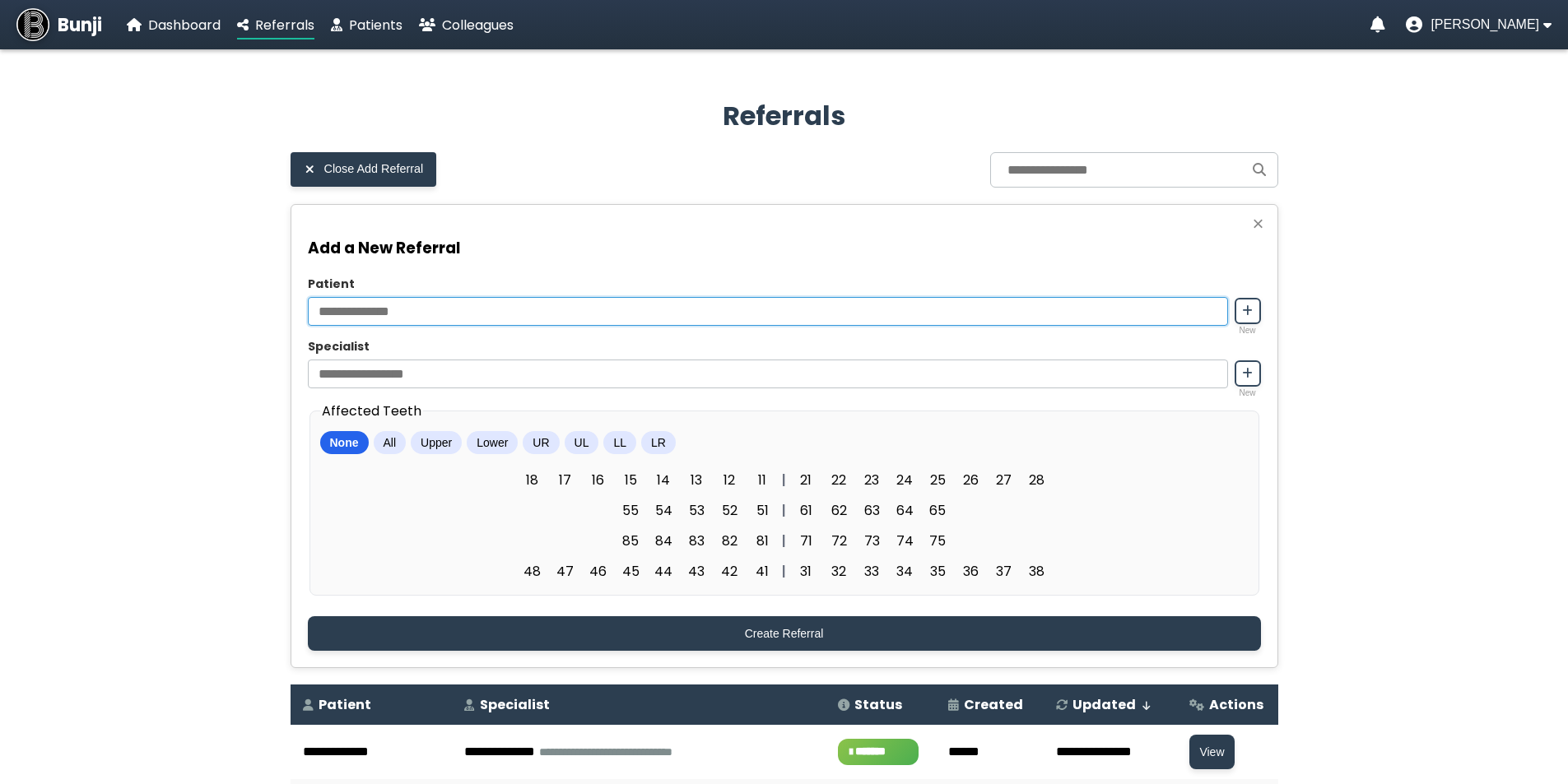
click at [985, 324] on input "Patient" at bounding box center [768, 311] width 920 height 29
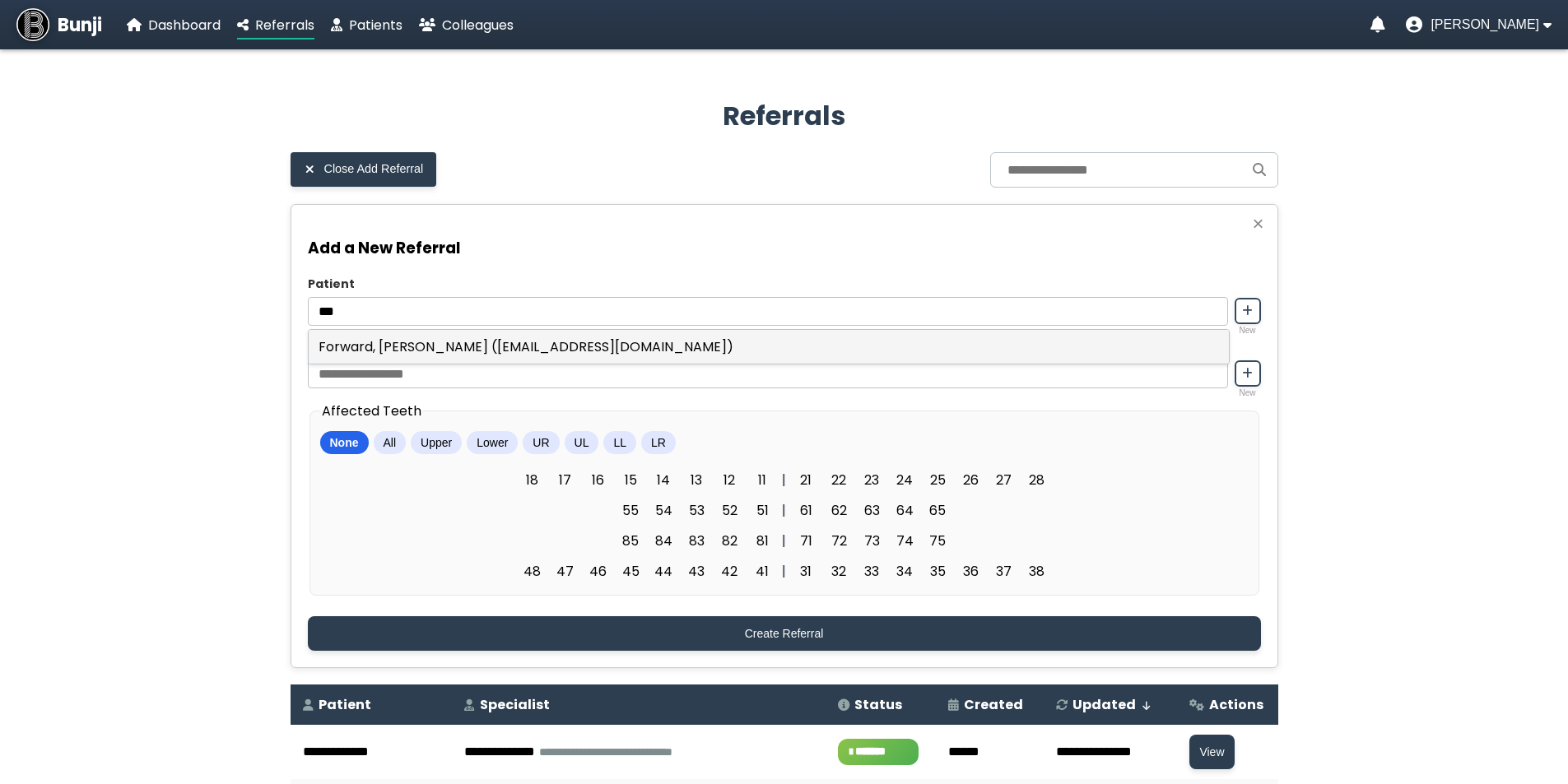
click at [575, 348] on div "Forward, [PERSON_NAME] ([EMAIL_ADDRESS][DOMAIN_NAME])" at bounding box center [769, 346] width 920 height 33
type input "**********"
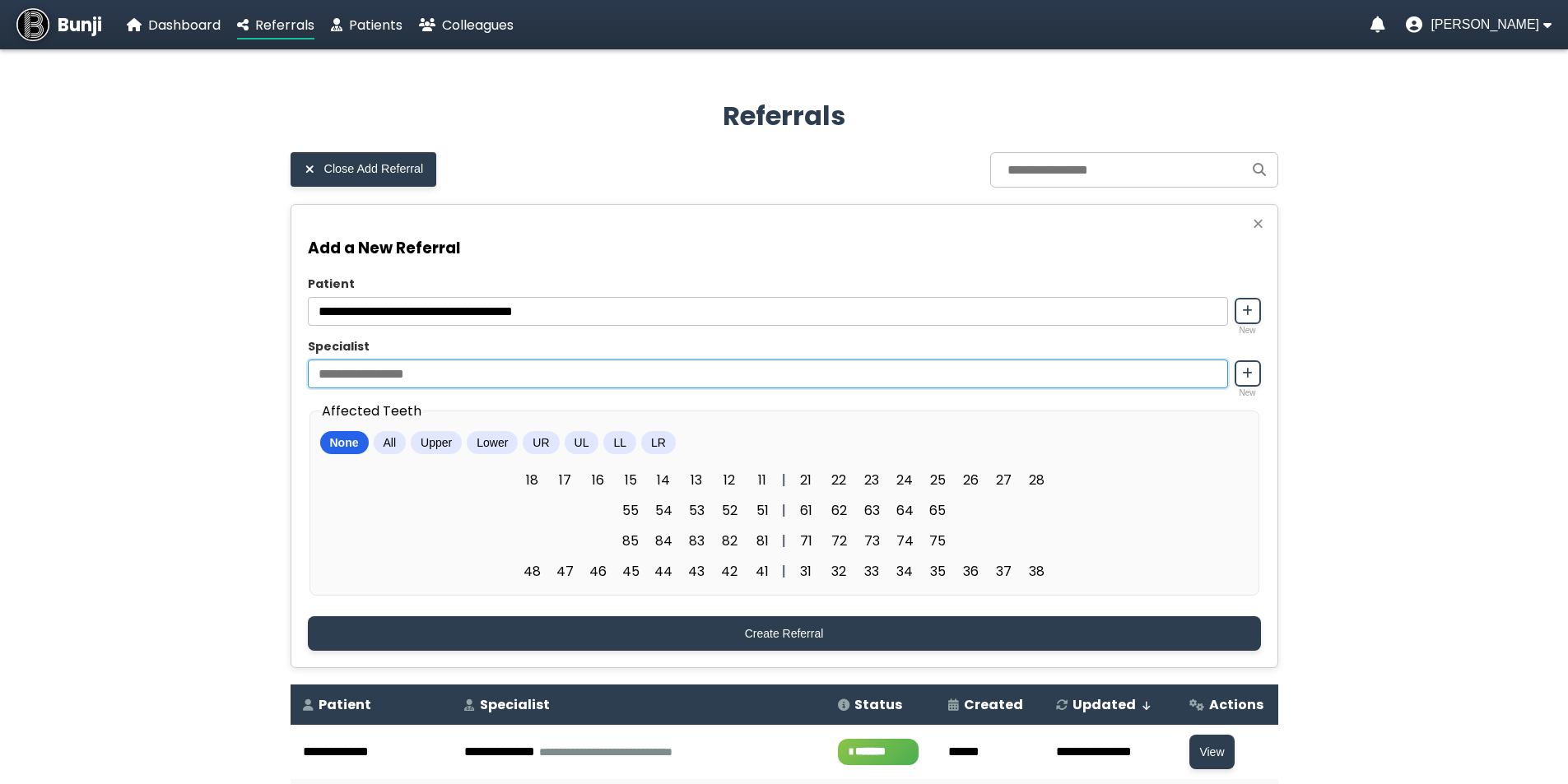
click at [579, 374] on input "Specialist" at bounding box center [768, 374] width 920 height 29
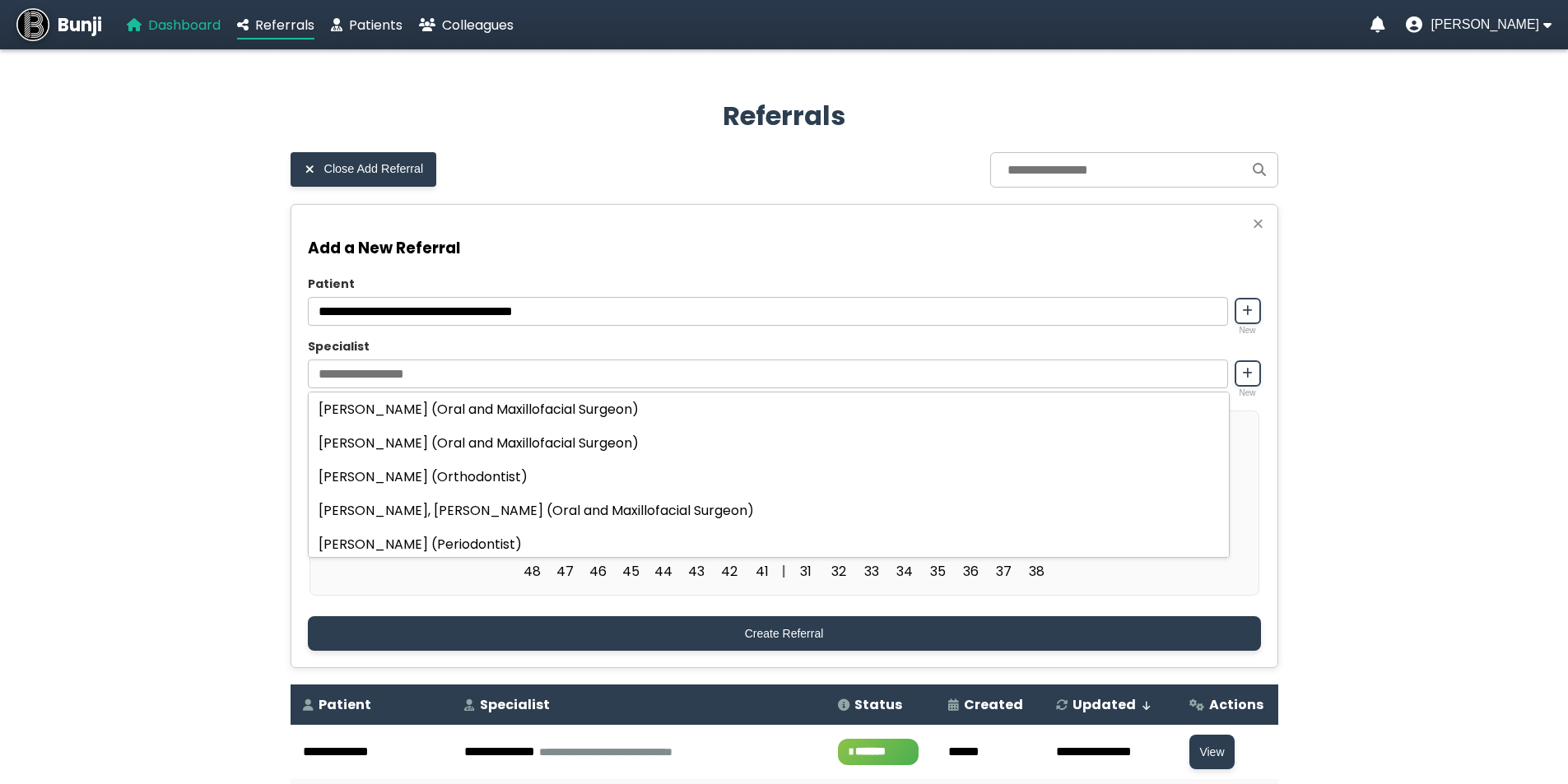
click at [180, 25] on span "Dashboard" at bounding box center [184, 25] width 73 height 19
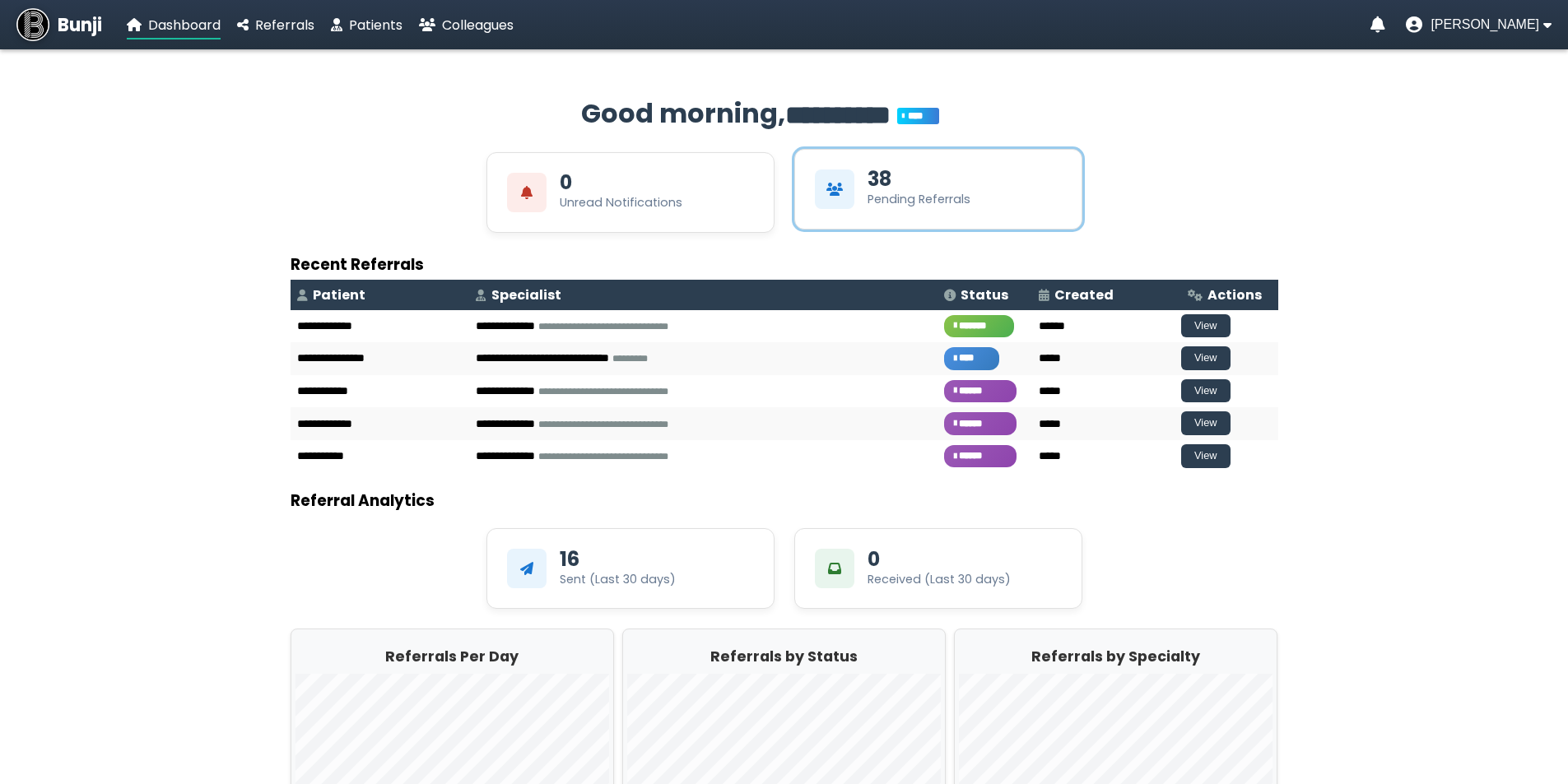
click at [977, 173] on div "38 Pending Referrals" at bounding box center [938, 189] width 288 height 80
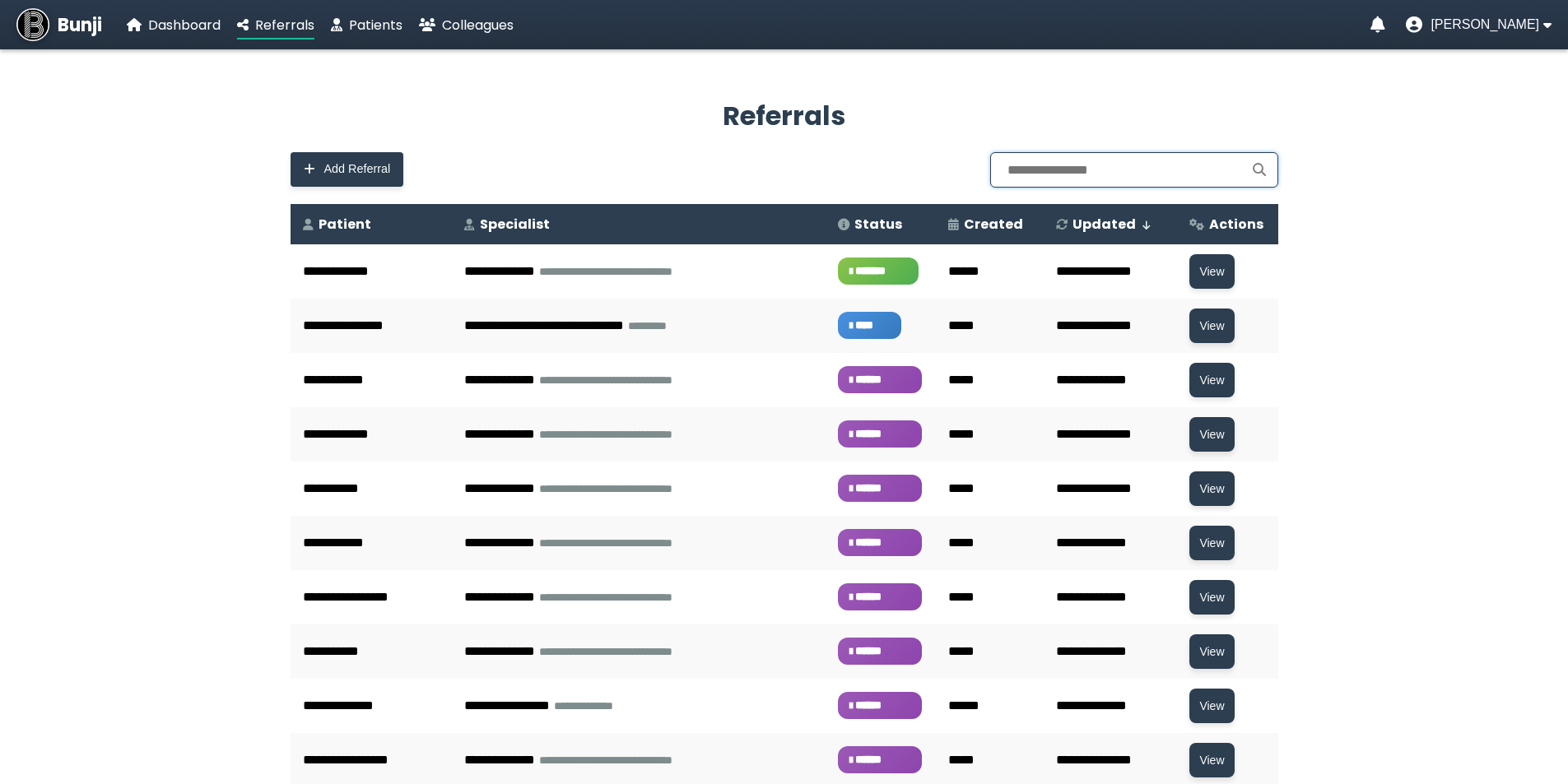
click at [1073, 179] on input "text" at bounding box center [1134, 169] width 288 height 35
click at [339, 169] on span "Add Referral" at bounding box center [357, 168] width 67 height 14
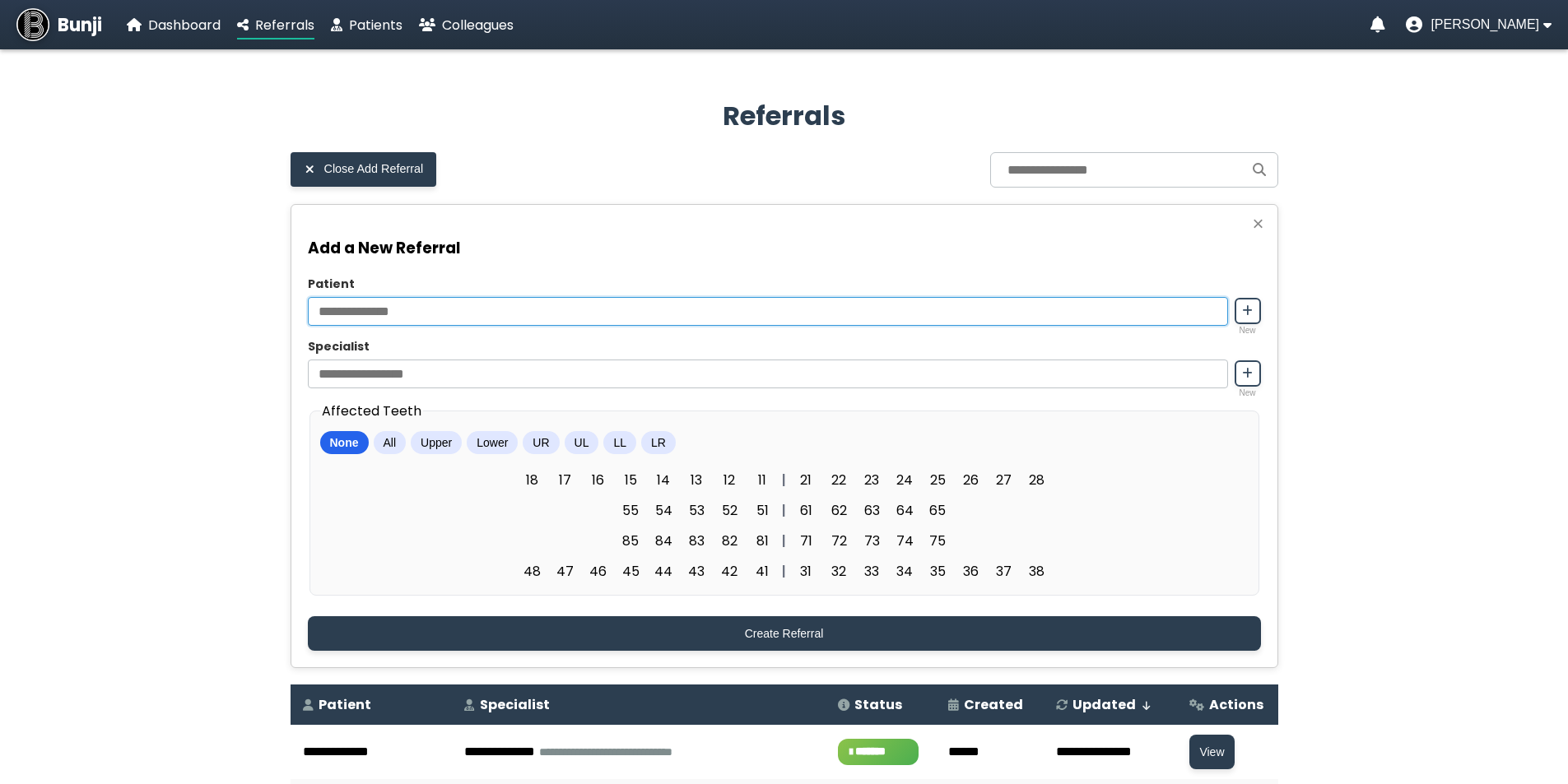
click at [438, 301] on input "Patient" at bounding box center [768, 311] width 920 height 29
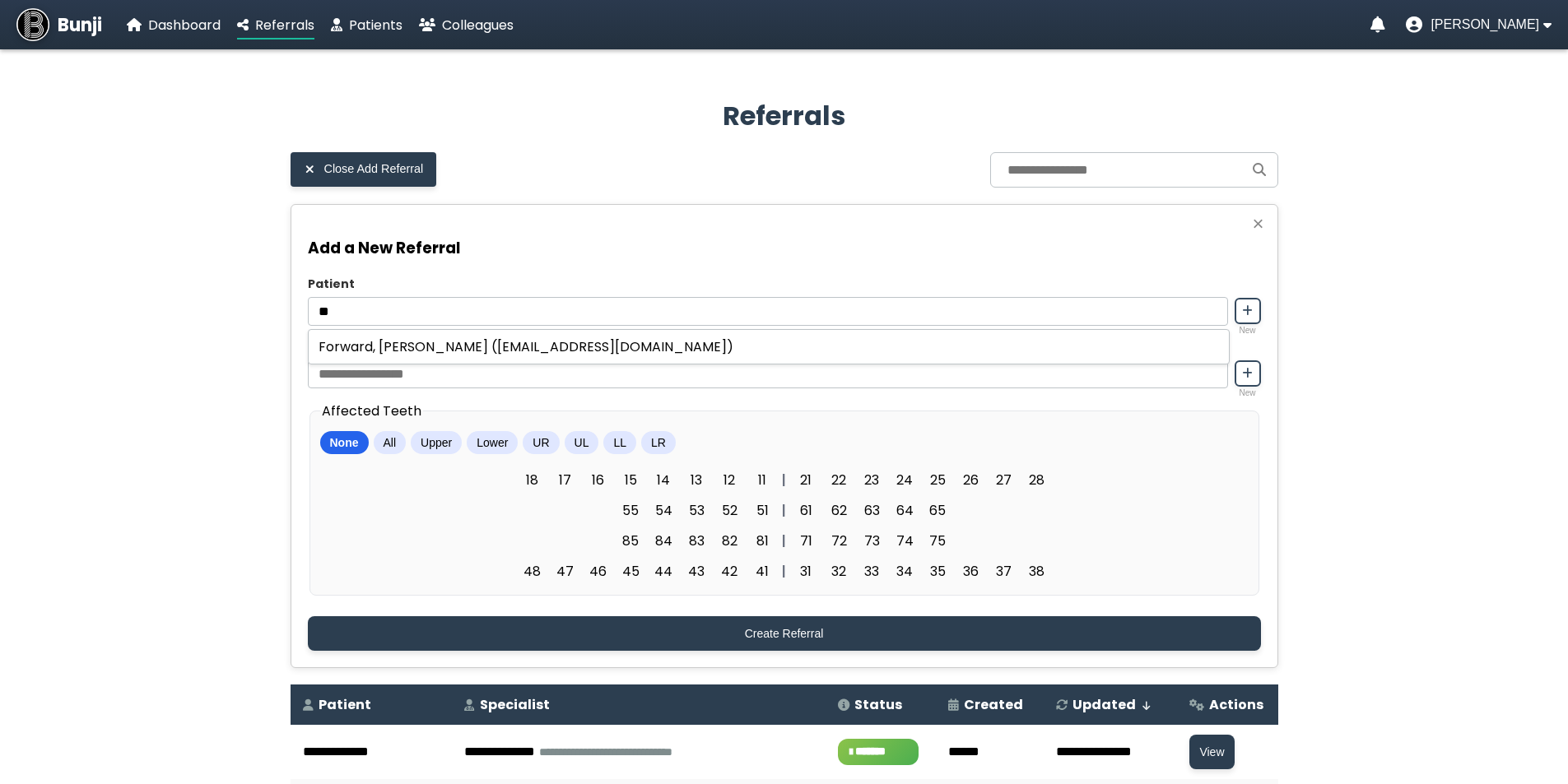
click at [401, 338] on div "Forward, [PERSON_NAME] ([EMAIL_ADDRESS][DOMAIN_NAME])" at bounding box center [769, 346] width 920 height 33
type input "**********"
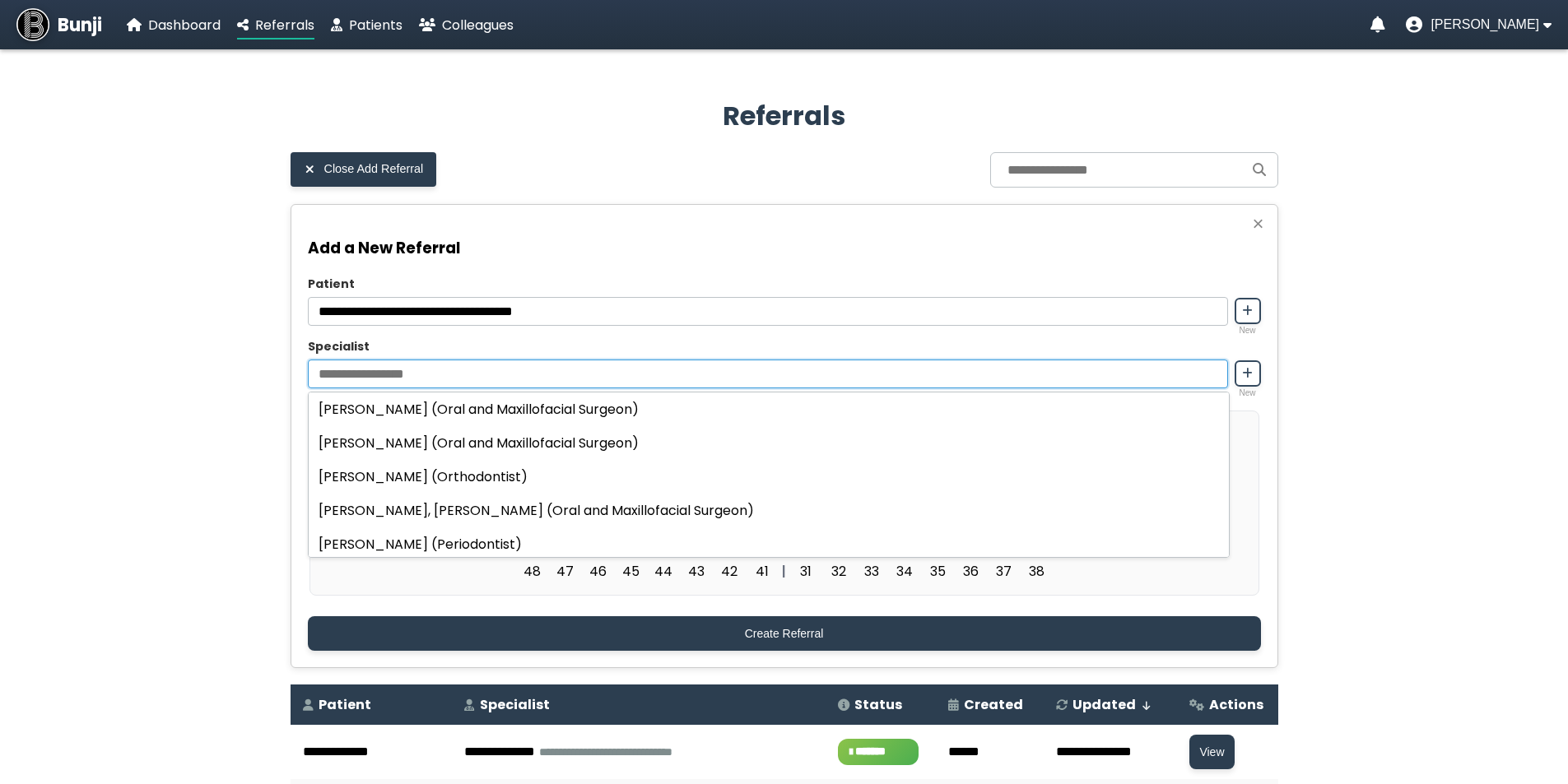
click at [408, 368] on input "Specialist" at bounding box center [768, 374] width 920 height 29
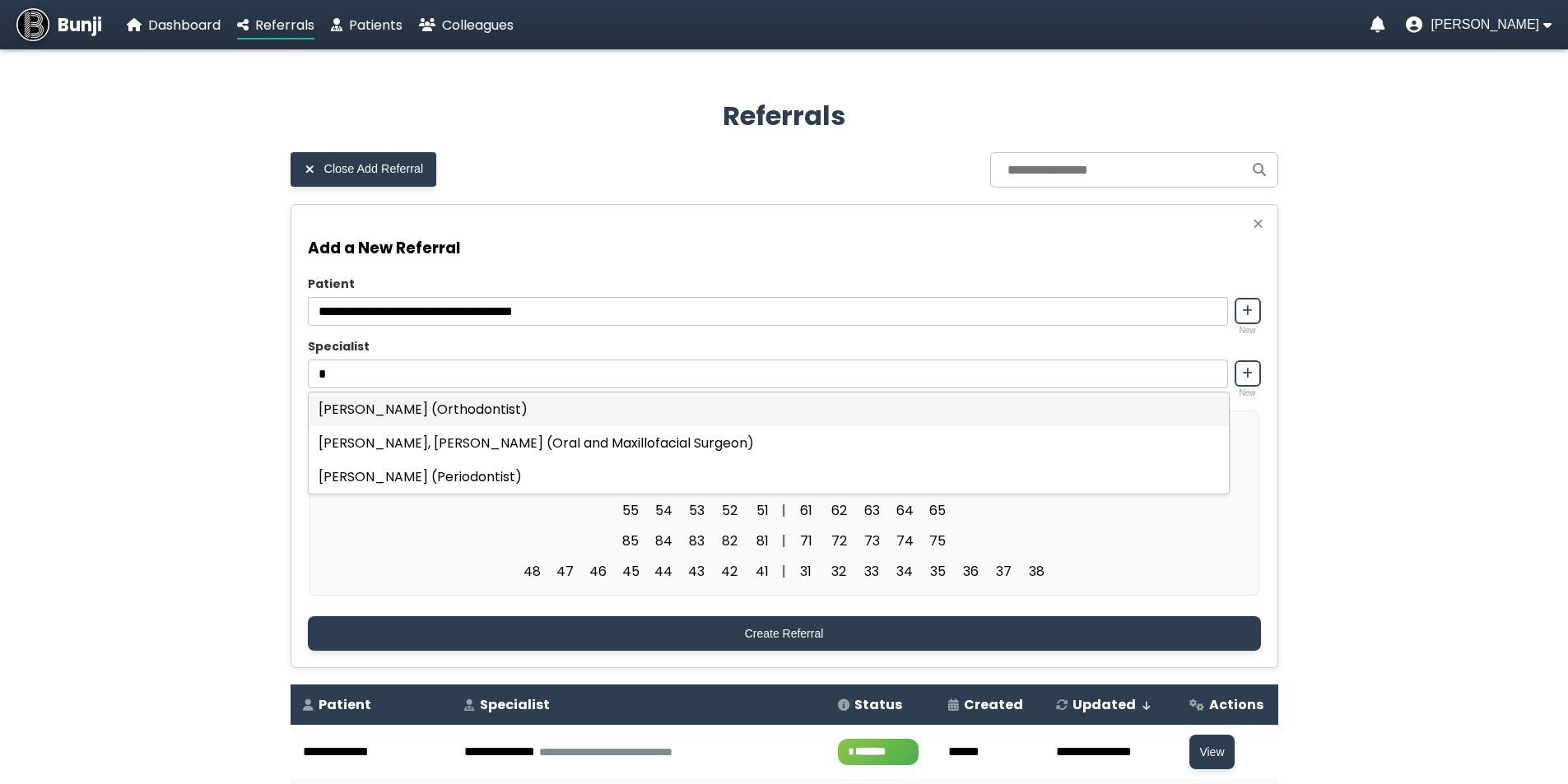
click at [388, 421] on div "[PERSON_NAME] (Orthodontist)" at bounding box center [769, 409] width 920 height 33
type input "**********"
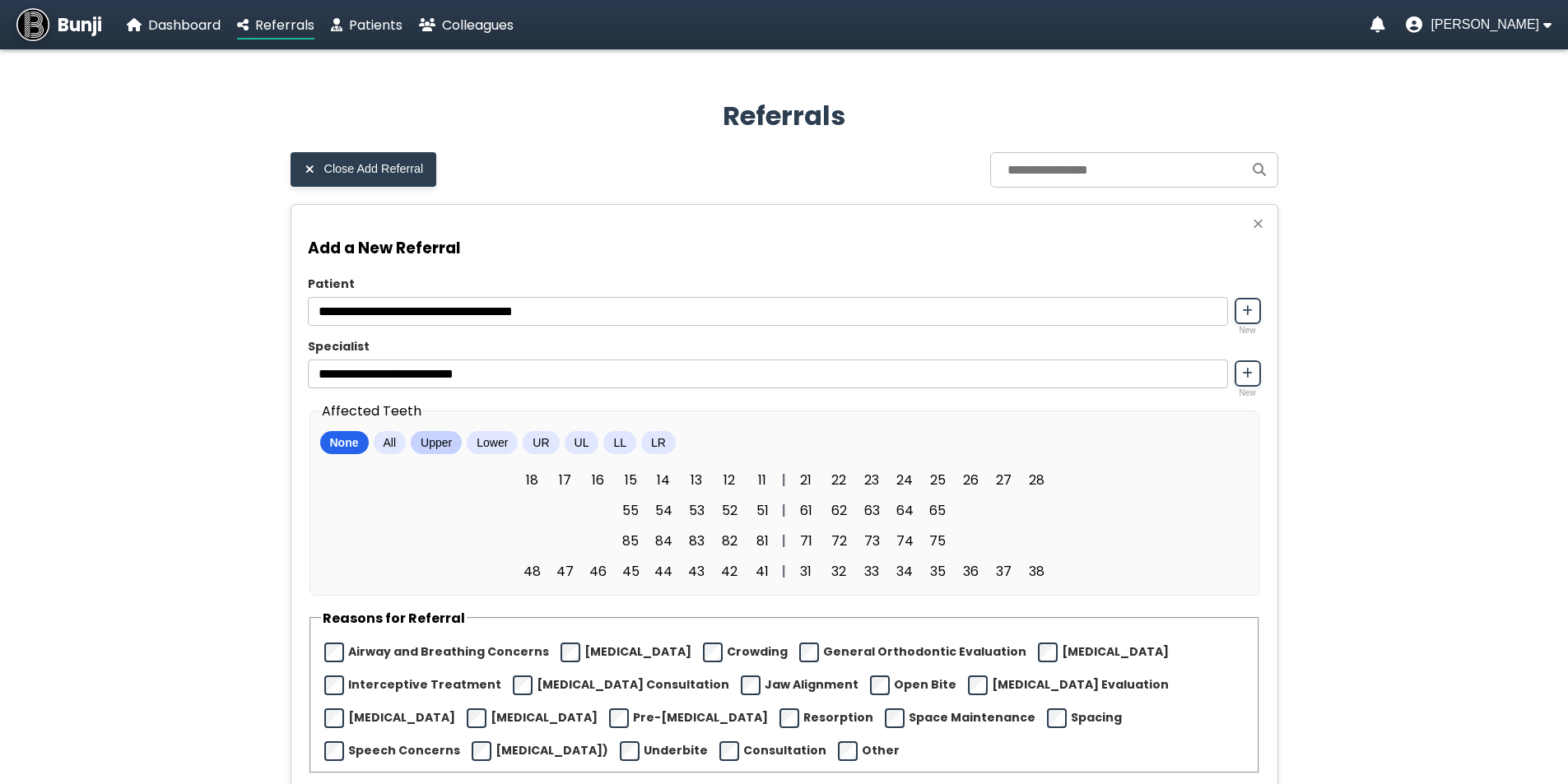
click at [455, 441] on button "Upper" at bounding box center [436, 442] width 51 height 23
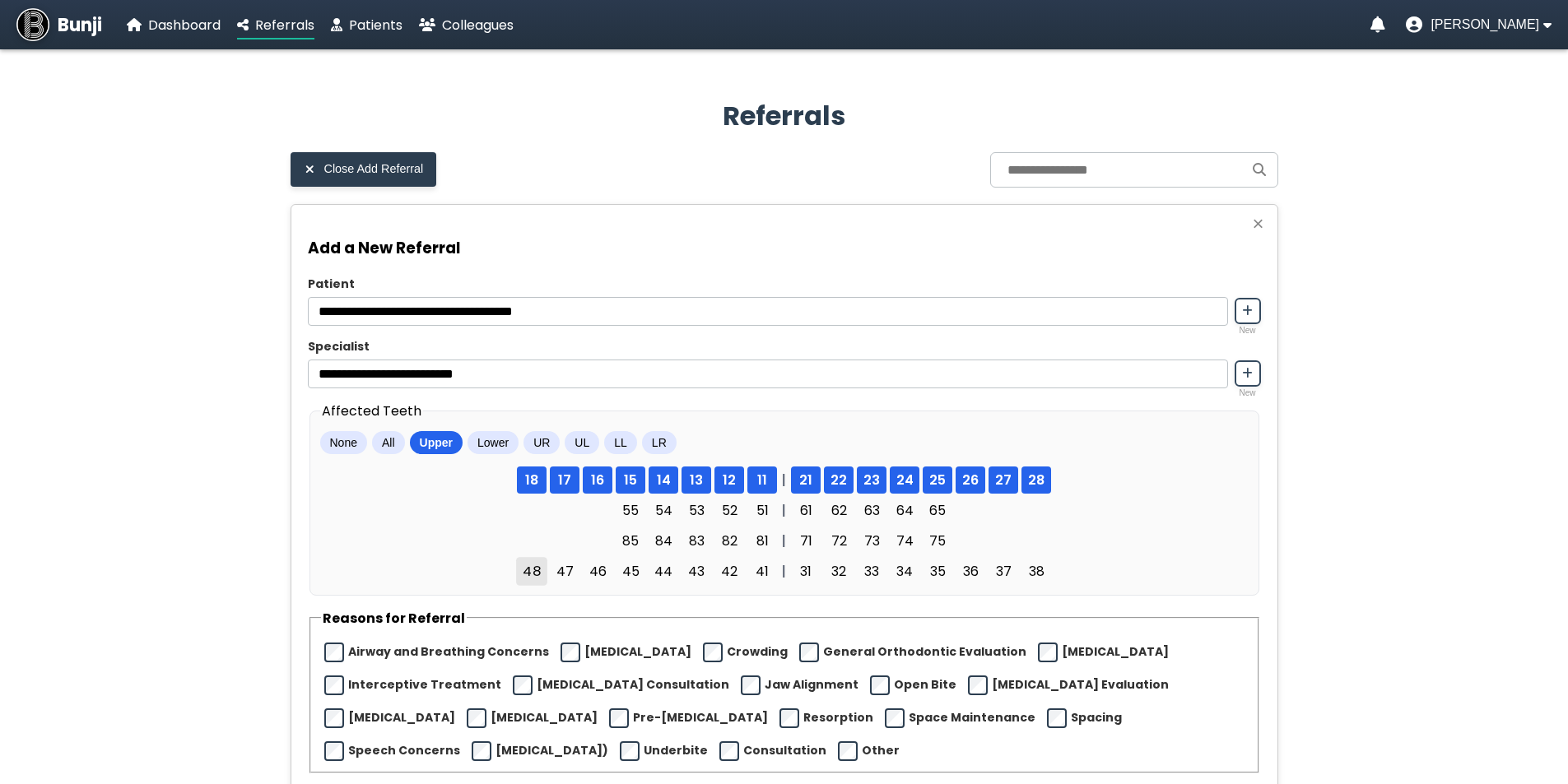
click at [529, 578] on span "48" at bounding box center [531, 572] width 32 height 29
click at [580, 570] on span "47" at bounding box center [564, 572] width 32 height 29
click at [591, 570] on span "46" at bounding box center [597, 572] width 32 height 29
click at [575, 447] on button "UL" at bounding box center [580, 442] width 34 height 23
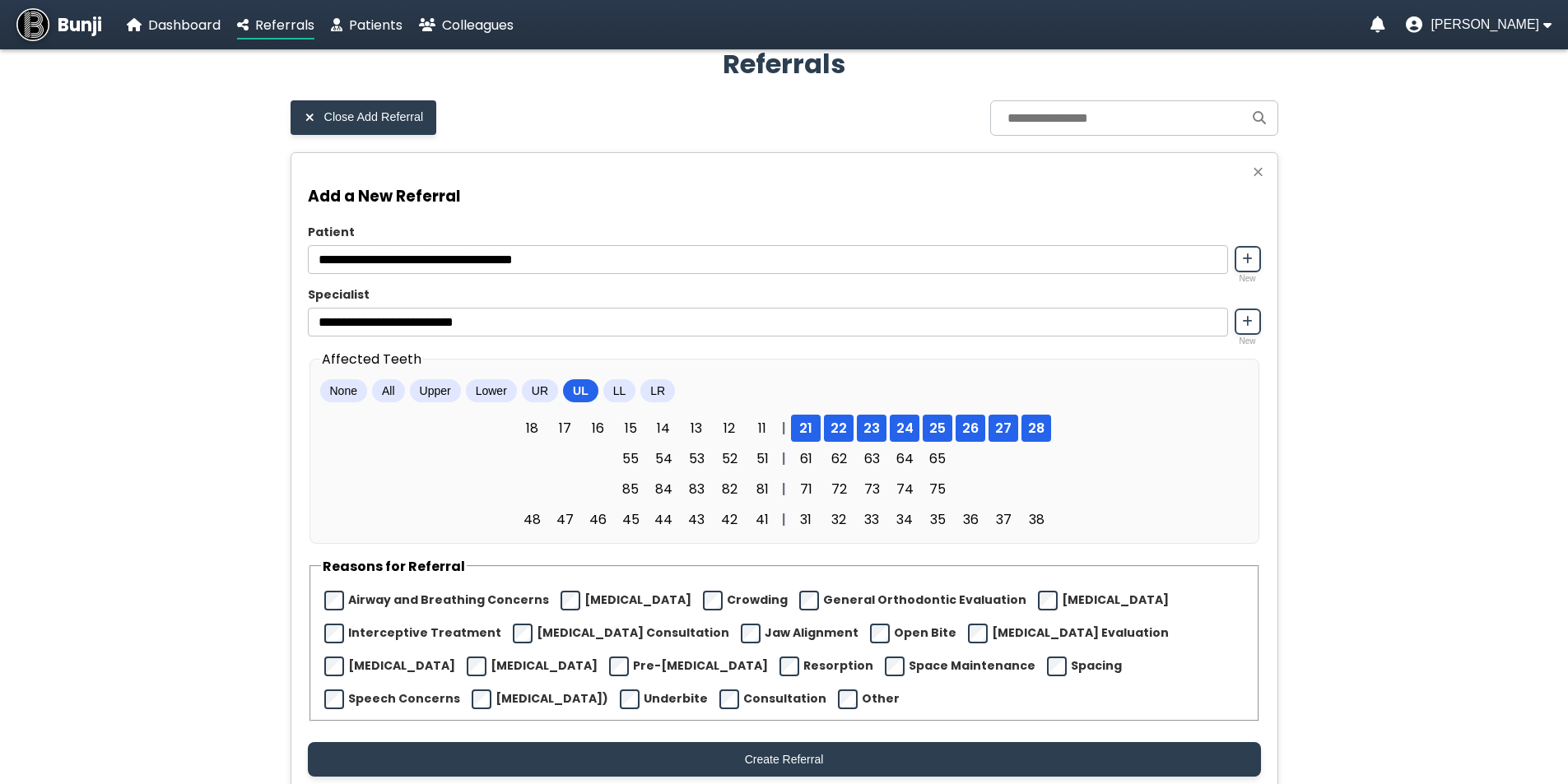
scroll to position [164, 0]
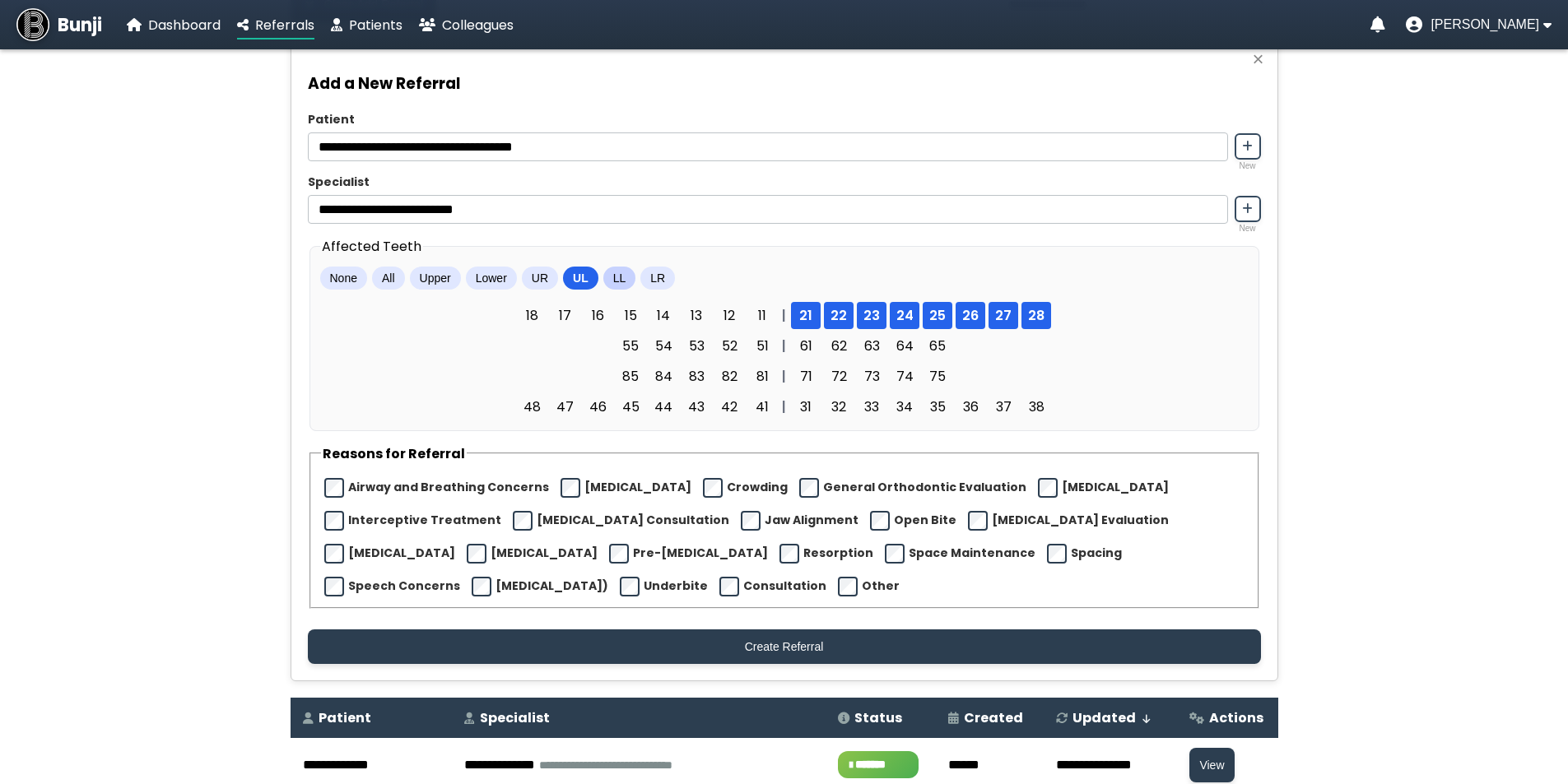
click at [620, 283] on button "LL" at bounding box center [620, 278] width 32 height 23
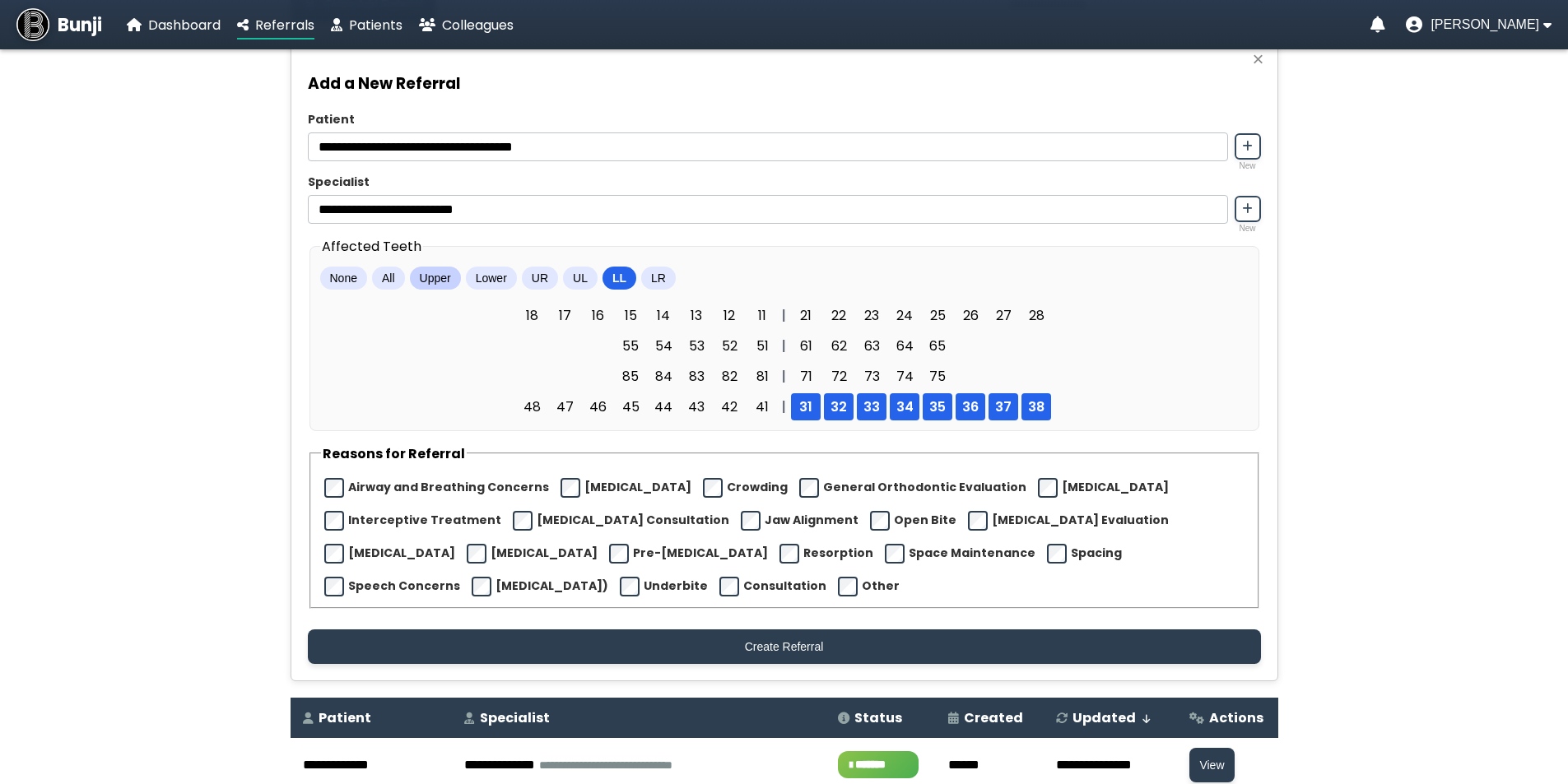
click at [442, 283] on button "Upper" at bounding box center [435, 278] width 51 height 23
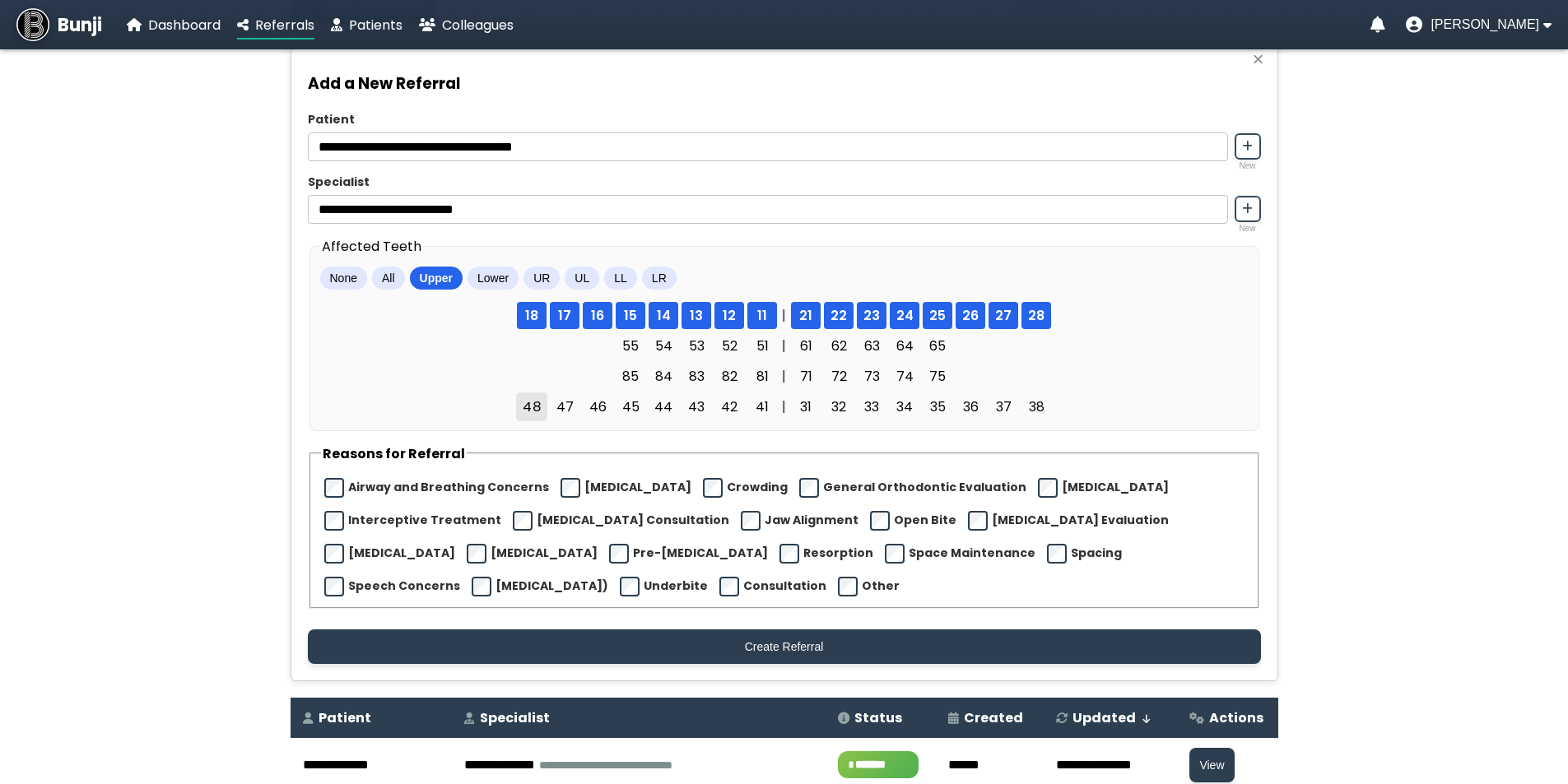
click at [536, 413] on span "48" at bounding box center [531, 407] width 32 height 29
click at [575, 413] on span "47" at bounding box center [564, 407] width 32 height 29
click at [604, 415] on span "46" at bounding box center [597, 407] width 32 height 29
click at [643, 418] on span "45" at bounding box center [630, 407] width 32 height 29
click at [662, 416] on span "44" at bounding box center [663, 407] width 32 height 29
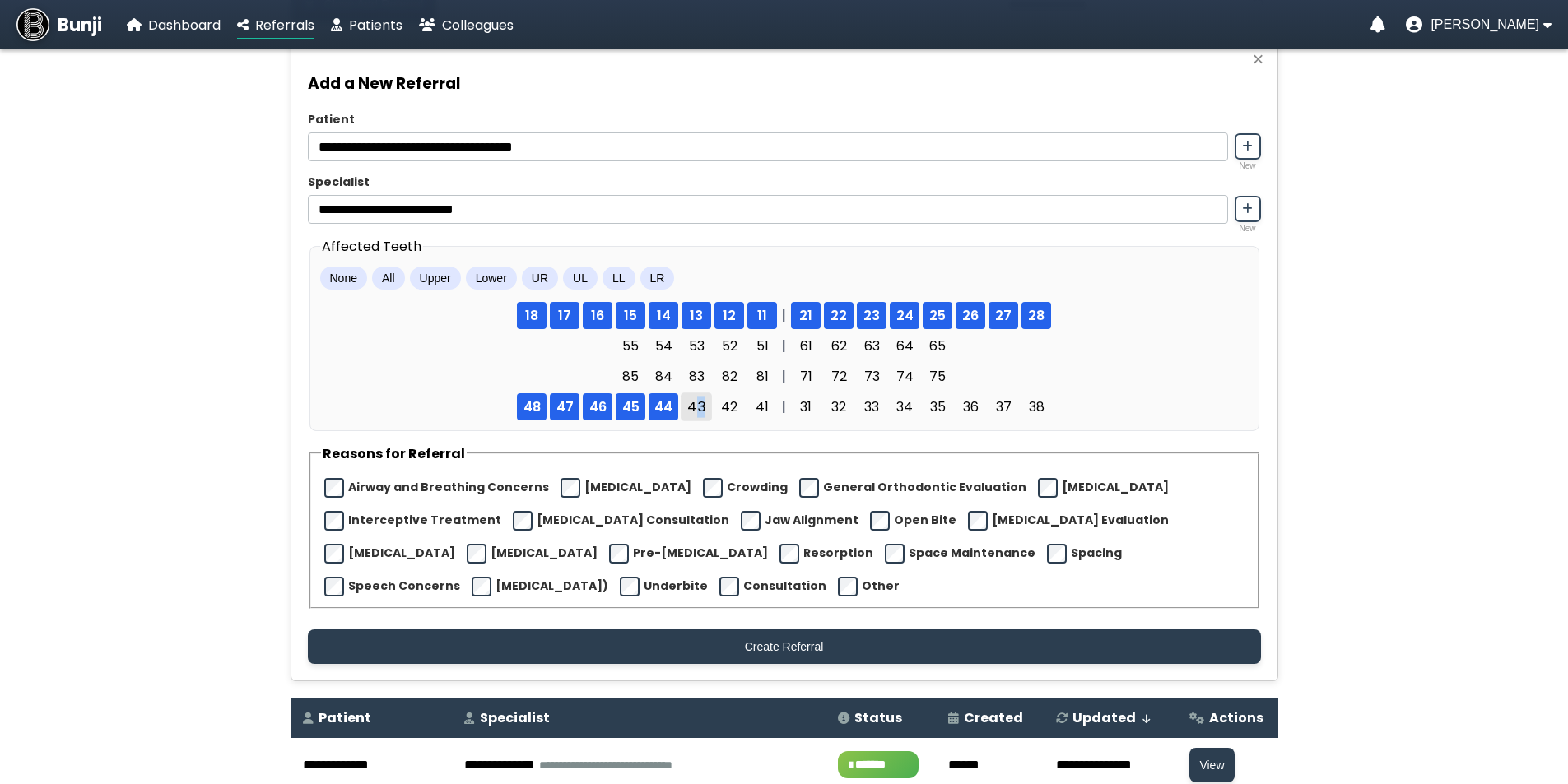
click at [701, 416] on span "43" at bounding box center [696, 407] width 32 height 29
click at [757, 415] on span "41" at bounding box center [762, 407] width 32 height 29
drag, startPoint x: 735, startPoint y: 410, endPoint x: 880, endPoint y: 424, distance: 145.7
click at [736, 410] on span "42" at bounding box center [728, 407] width 32 height 29
click at [816, 412] on span "31" at bounding box center [805, 407] width 32 height 29
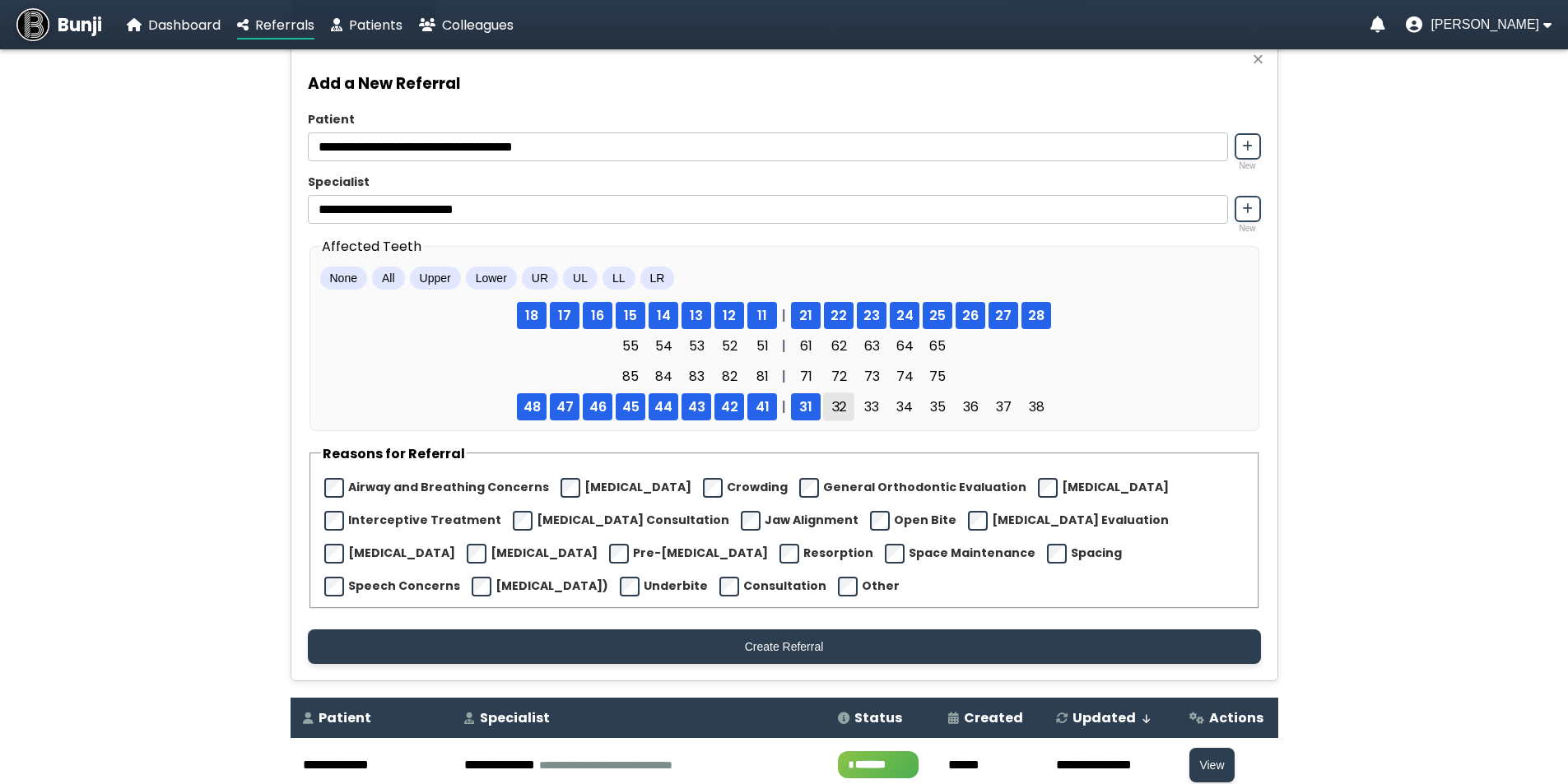
click at [840, 411] on span "32" at bounding box center [838, 407] width 32 height 29
click at [881, 416] on span "33" at bounding box center [871, 407] width 32 height 29
drag, startPoint x: 902, startPoint y: 419, endPoint x: 915, endPoint y: 419, distance: 13.0
click at [905, 420] on span "34" at bounding box center [904, 407] width 32 height 29
click at [927, 420] on span "35" at bounding box center [937, 407] width 32 height 29
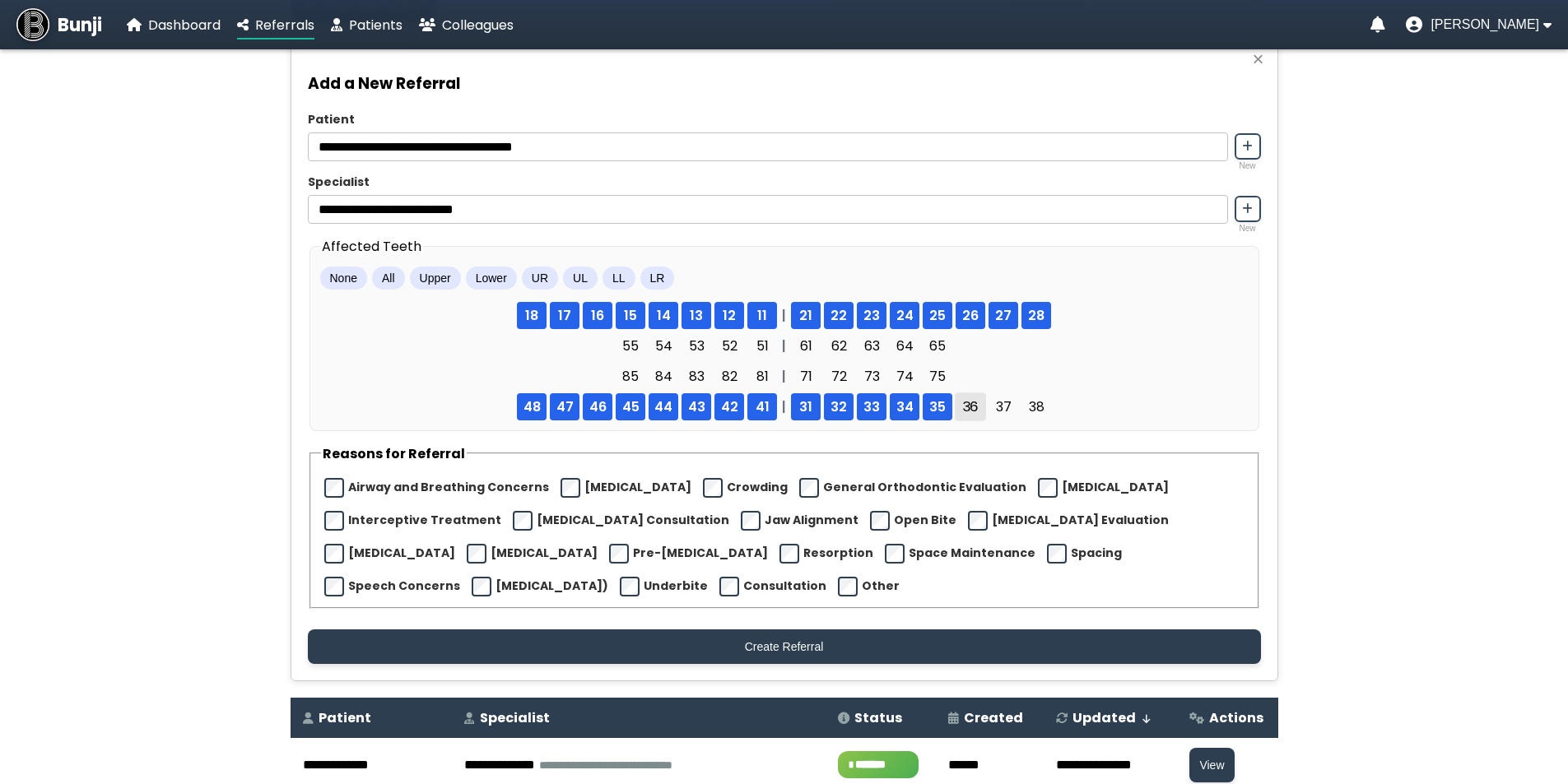
click at [985, 418] on span "36" at bounding box center [970, 407] width 32 height 29
click at [999, 421] on span "37" at bounding box center [1003, 407] width 32 height 29
drag, startPoint x: 1040, startPoint y: 416, endPoint x: 905, endPoint y: 447, distance: 138.5
click at [1040, 416] on span "38" at bounding box center [1035, 407] width 30 height 27
click at [727, 487] on label "Crowding" at bounding box center [757, 487] width 61 height 17
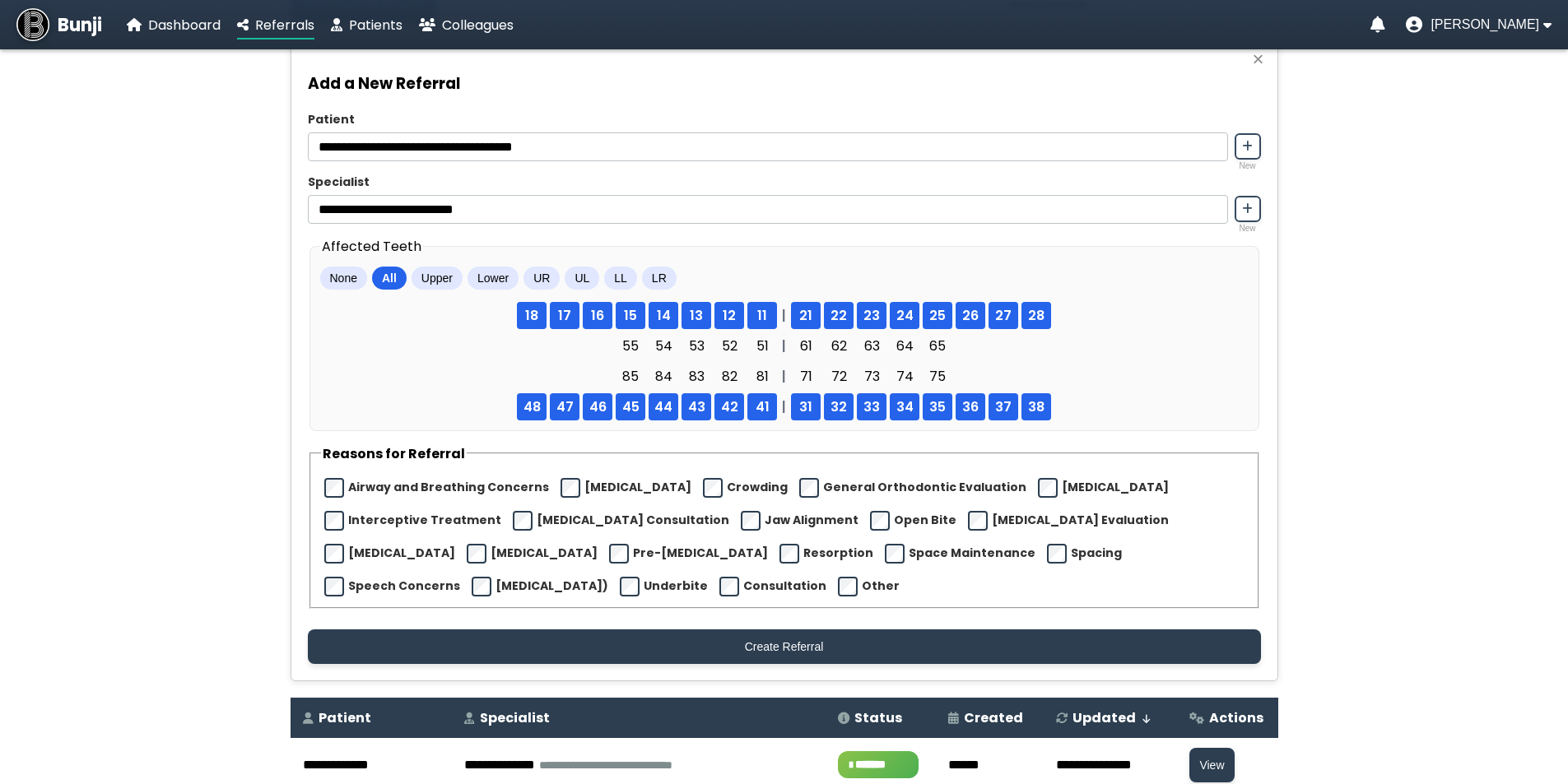
click at [385, 289] on button "All" at bounding box center [389, 278] width 34 height 23
click at [357, 282] on button "None" at bounding box center [343, 278] width 47 height 23
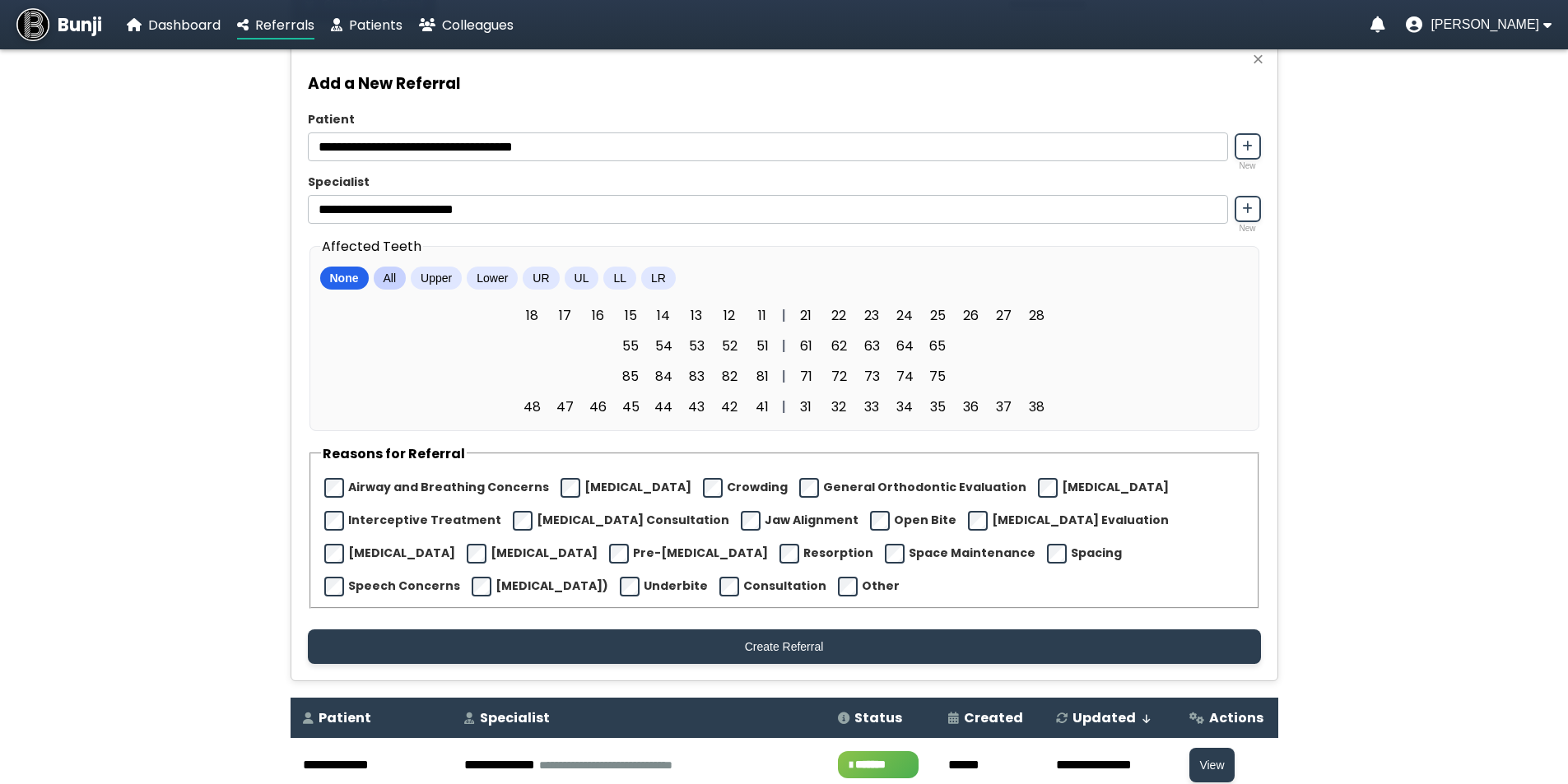
click at [396, 280] on button "All" at bounding box center [390, 278] width 32 height 23
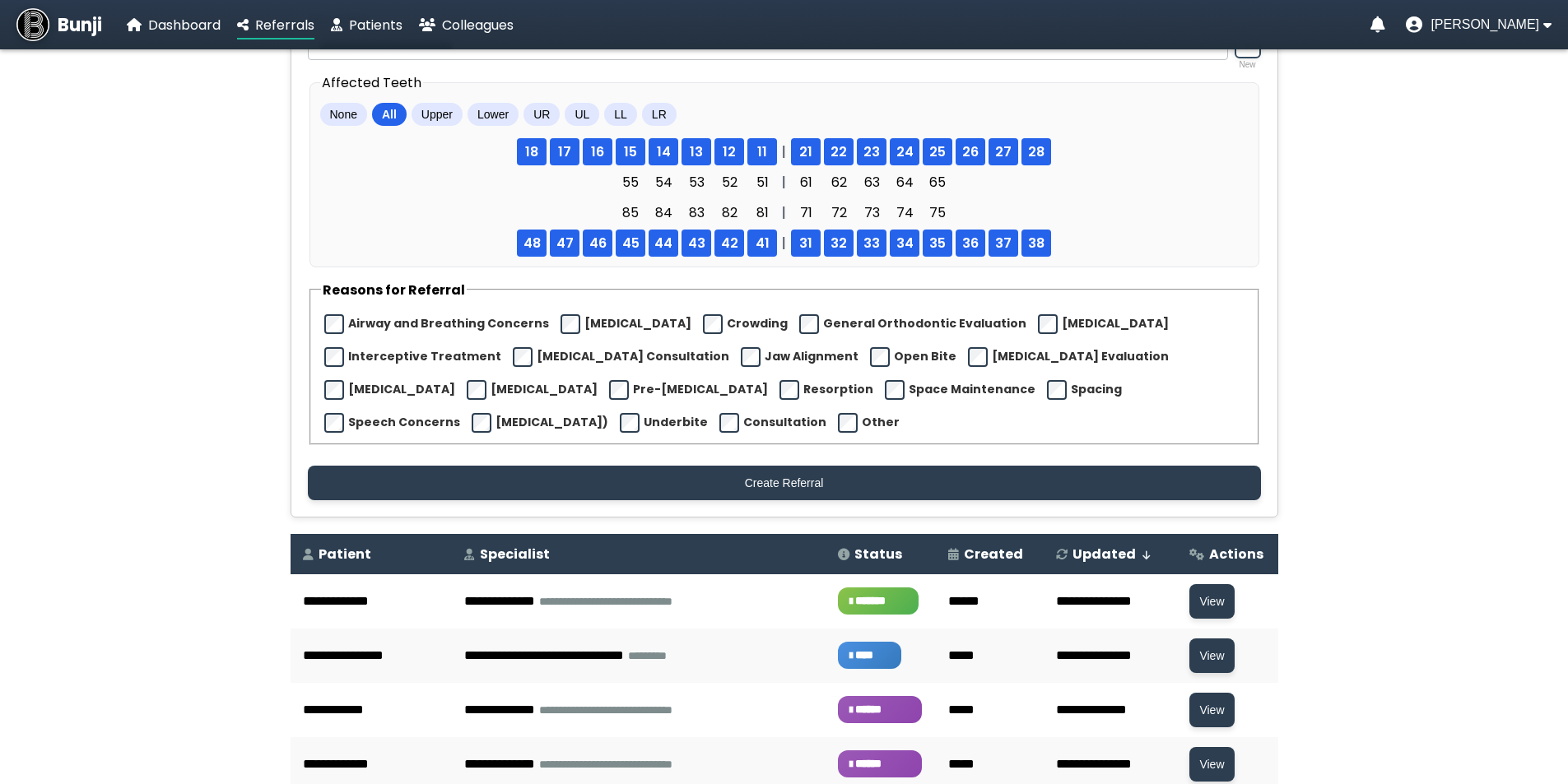
scroll to position [329, 0]
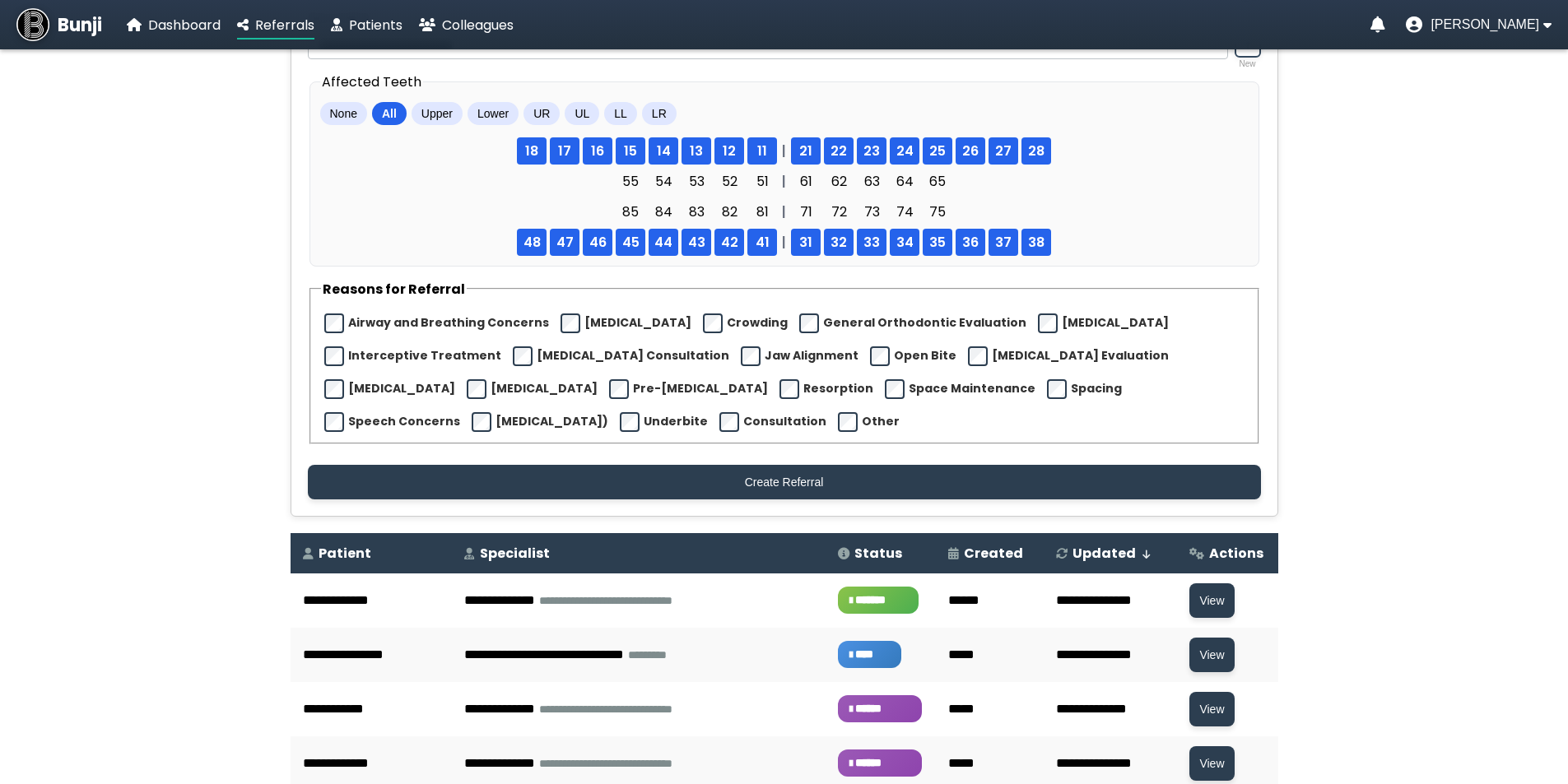
click at [743, 430] on label "Consultation" at bounding box center [784, 421] width 83 height 17
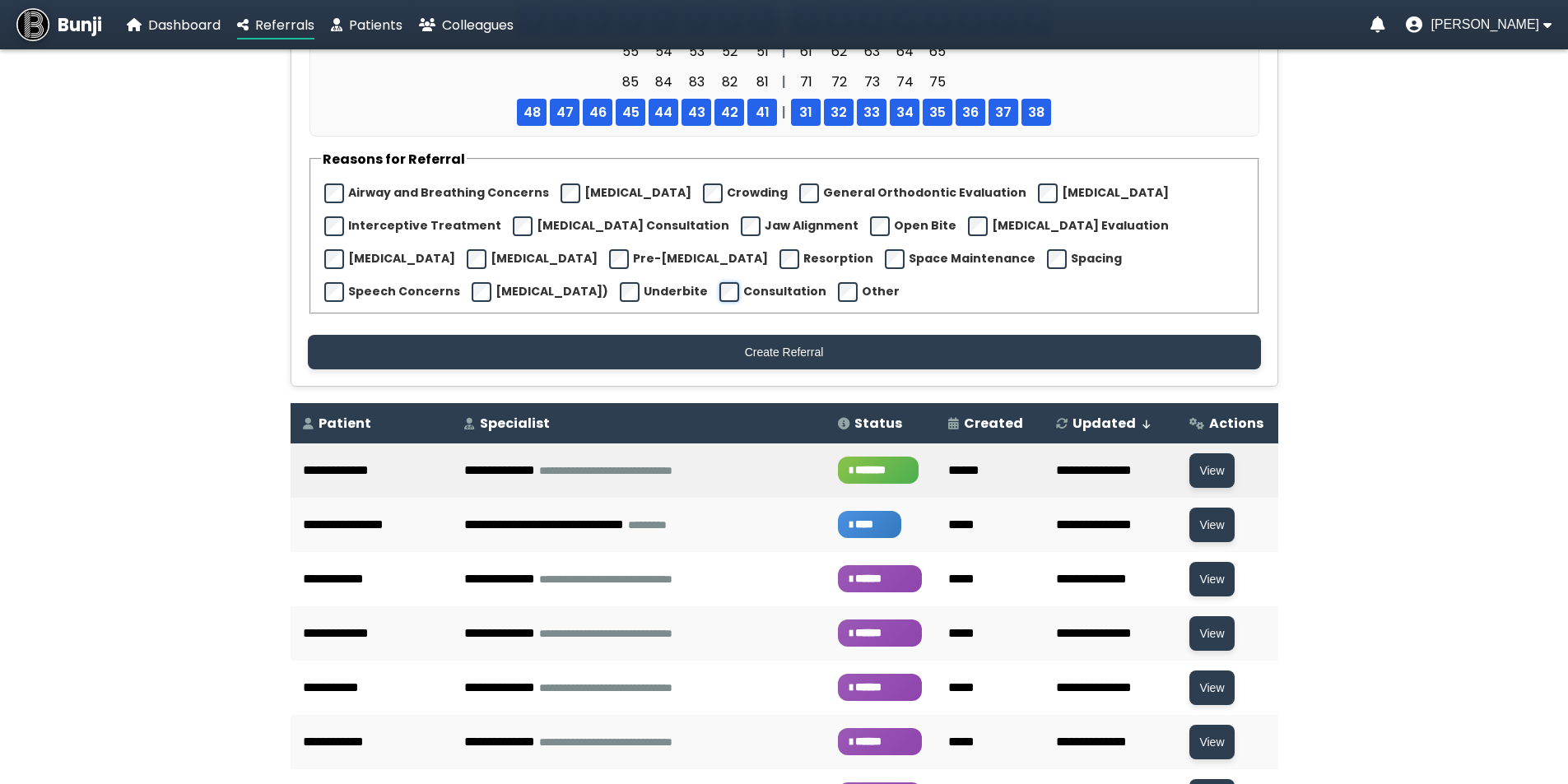
scroll to position [493, 0]
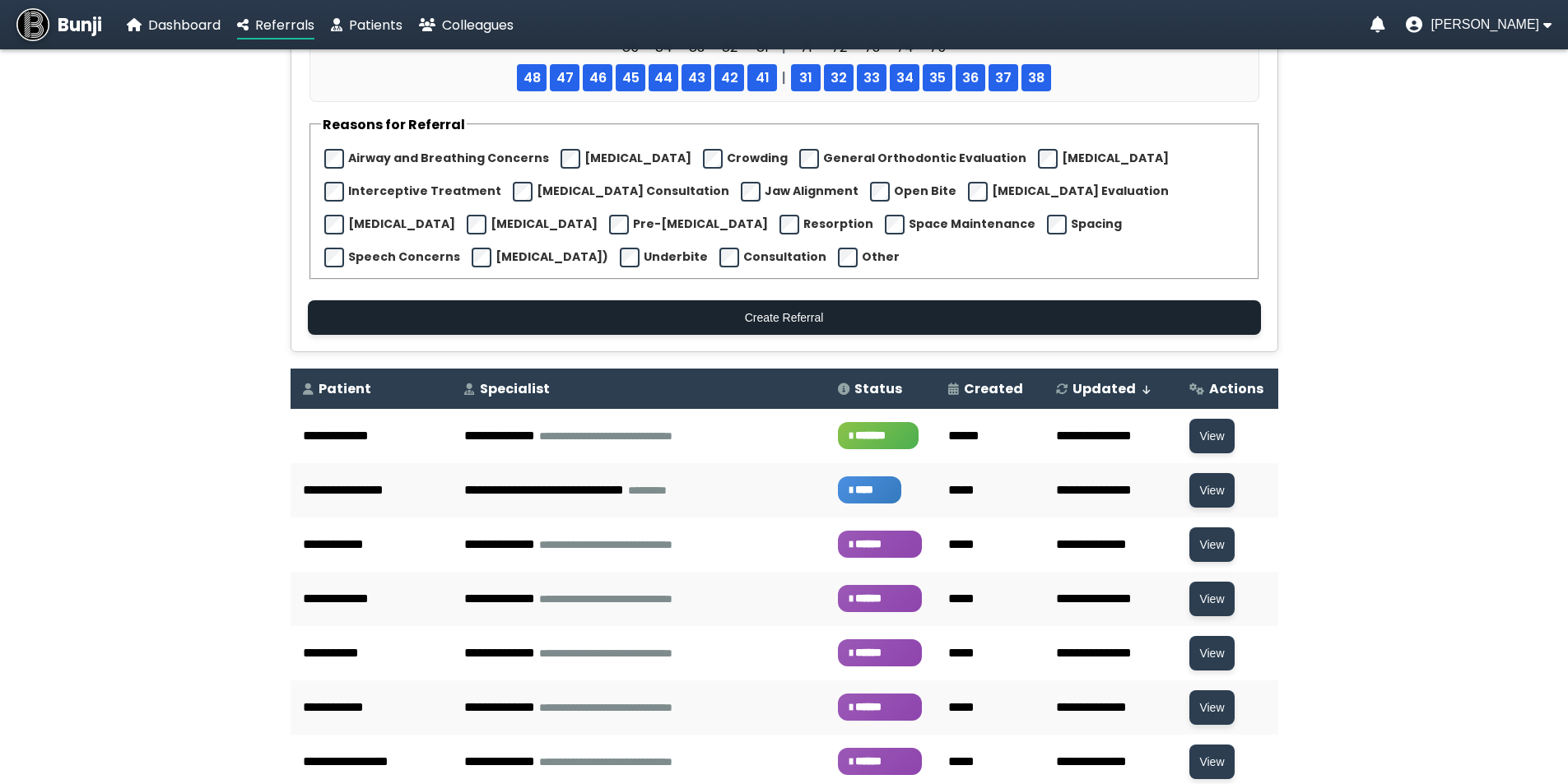
click at [766, 333] on button "Create Referral" at bounding box center [784, 317] width 953 height 34
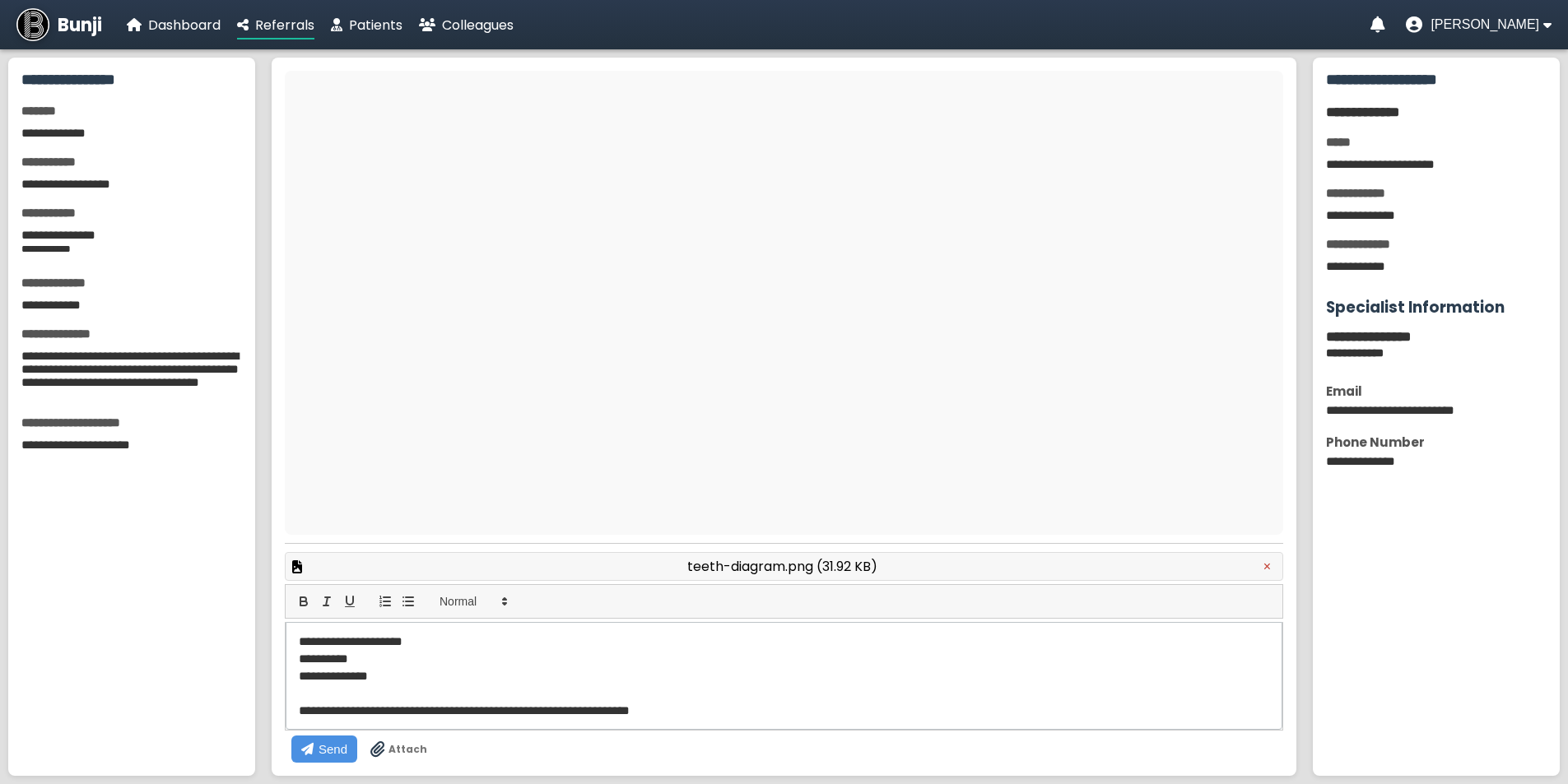
click at [427, 742] on span "Attach" at bounding box center [407, 749] width 38 height 15
click at [0, 0] on input "Attach" at bounding box center [0, 0] width 0 height 0
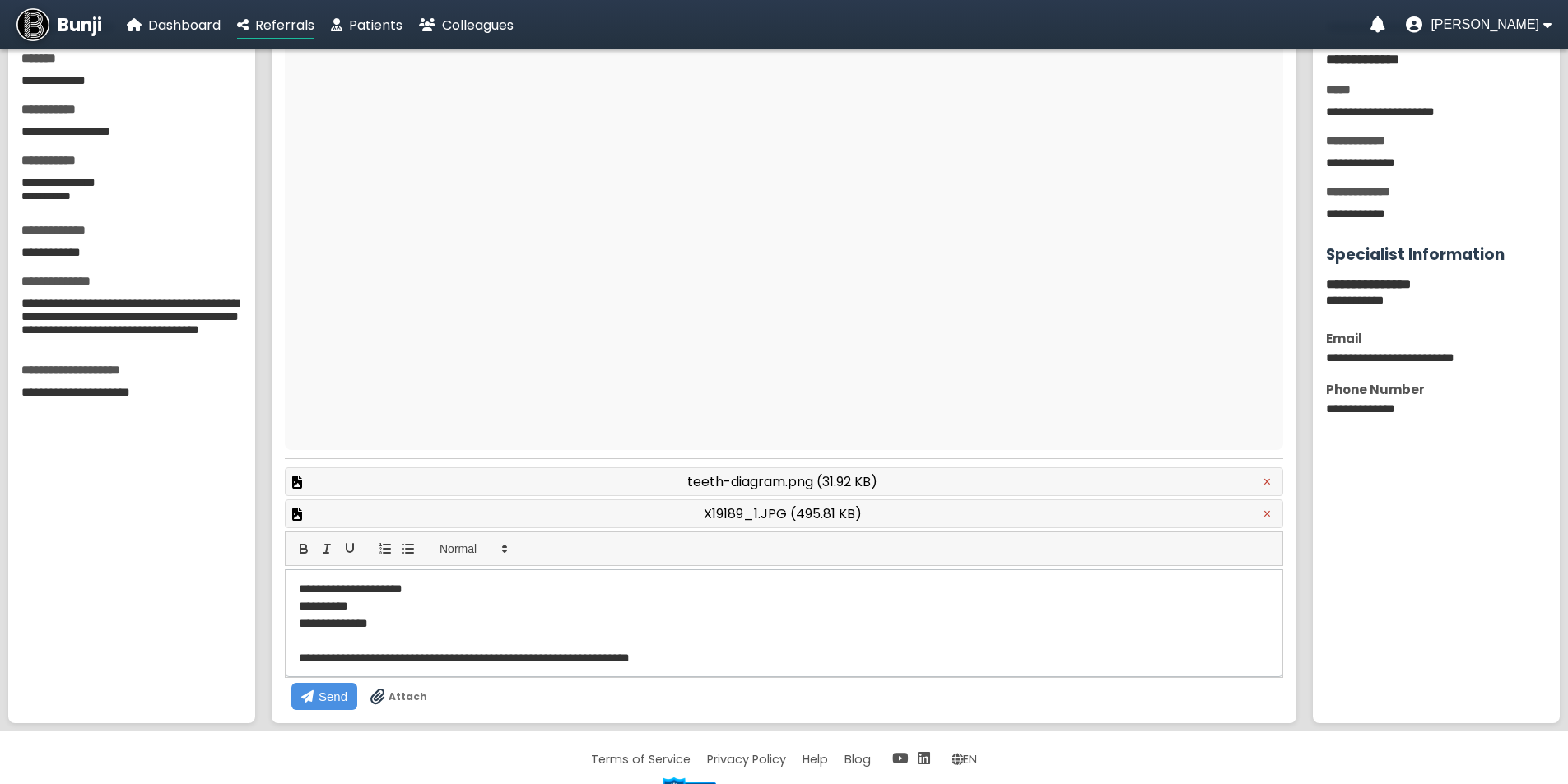
scroll to position [80, 0]
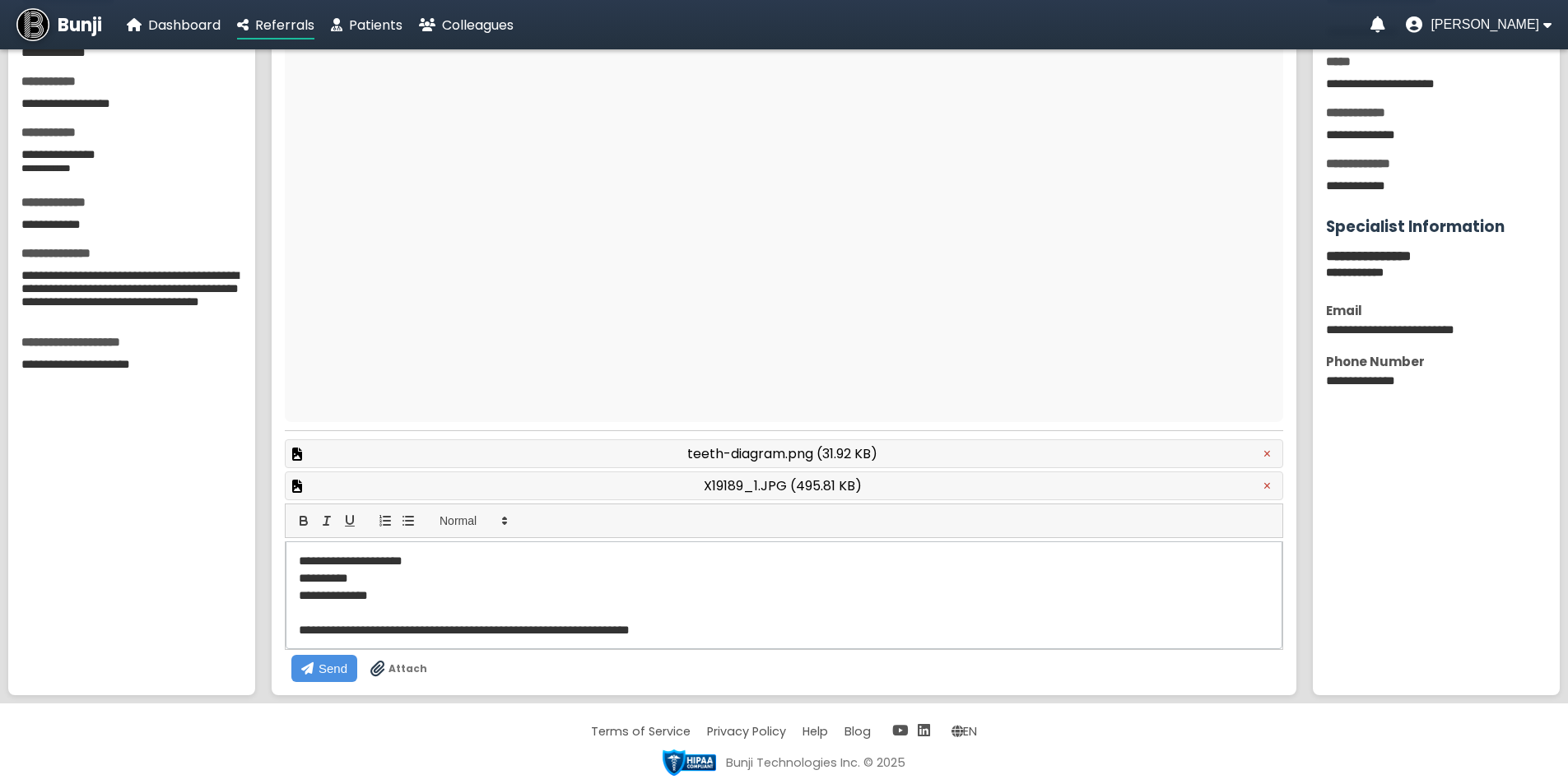
click at [817, 639] on p "**********" at bounding box center [714, 630] width 832 height 17
click at [357, 655] on button "Send" at bounding box center [324, 669] width 66 height 27
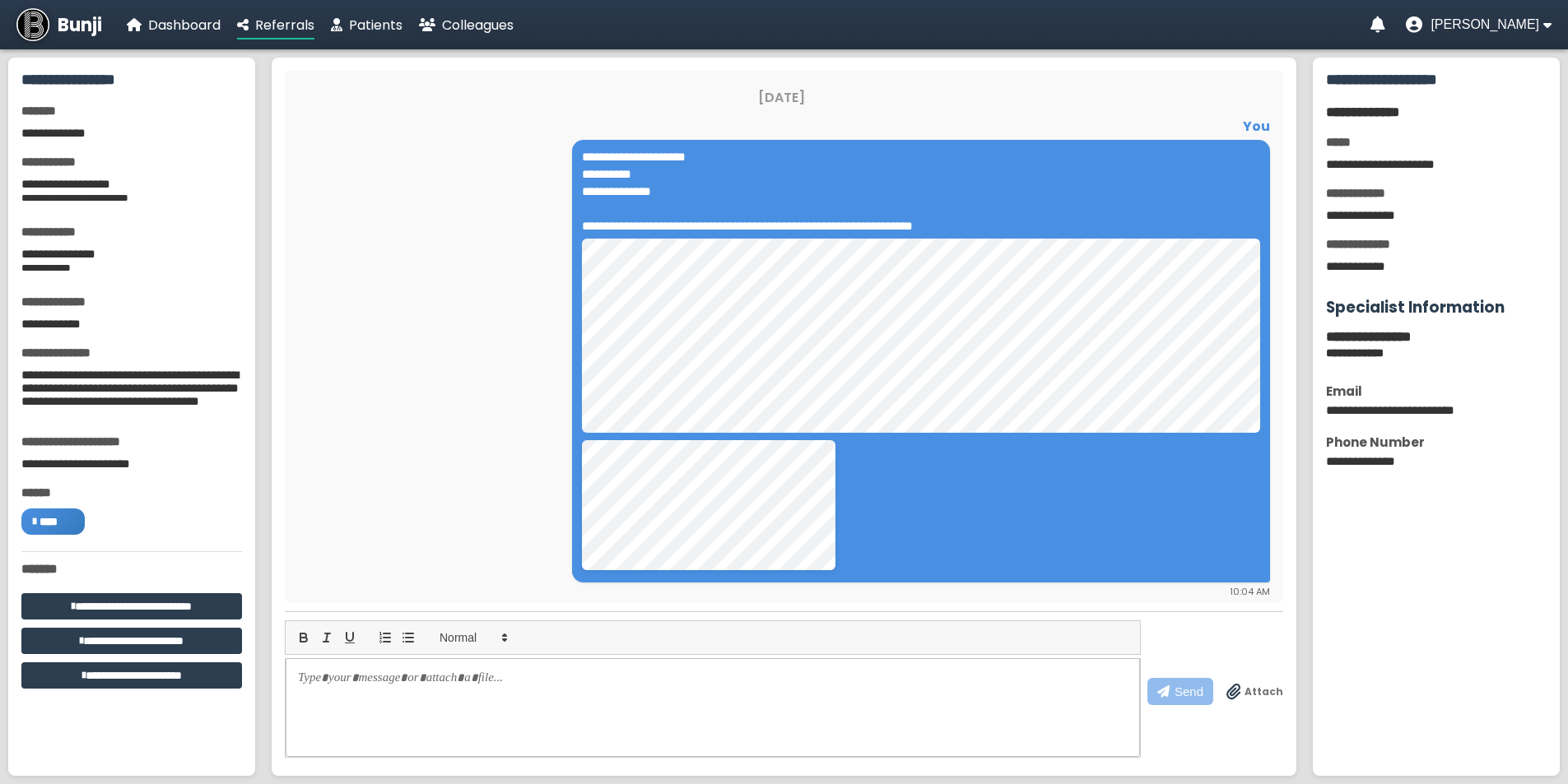
click at [602, 107] on div "[DATE]" at bounding box center [781, 97] width 976 height 21
click at [765, 709] on div at bounding box center [712, 707] width 854 height 98
